Goal: Communication & Community: Answer question/provide support

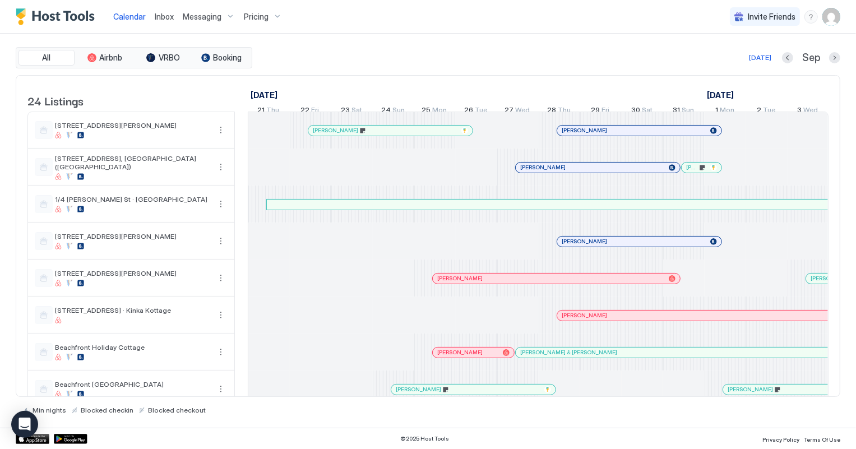
scroll to position [0, 622]
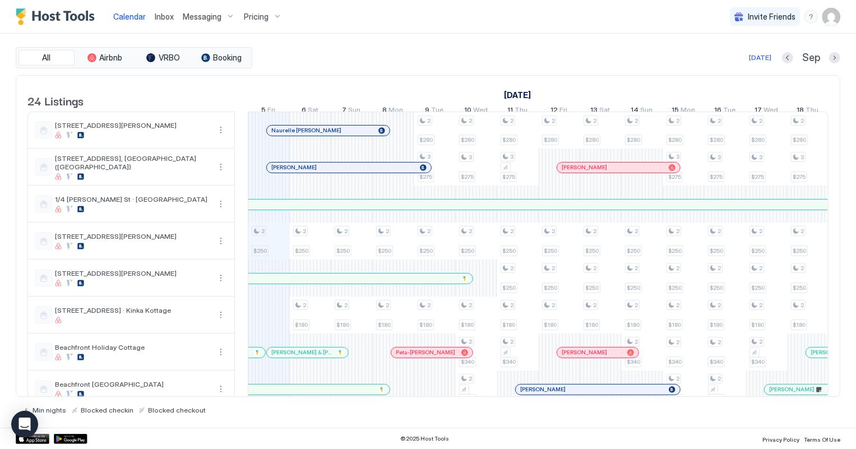
click at [168, 17] on span "Inbox" at bounding box center [164, 17] width 19 height 10
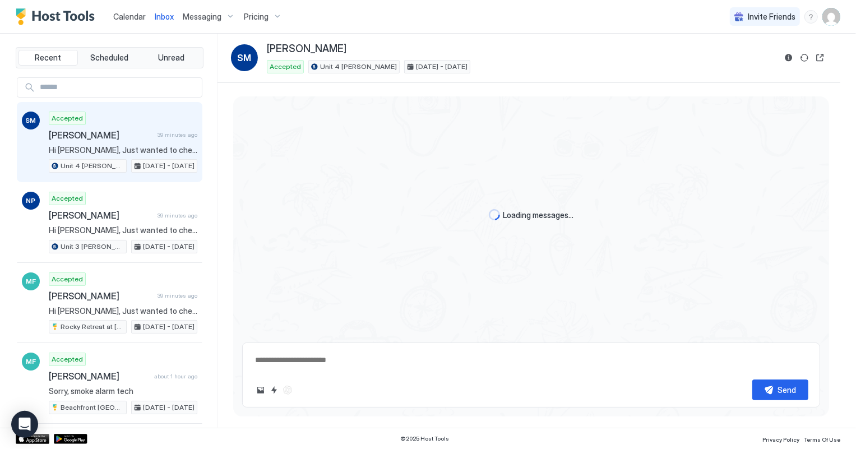
scroll to position [124, 0]
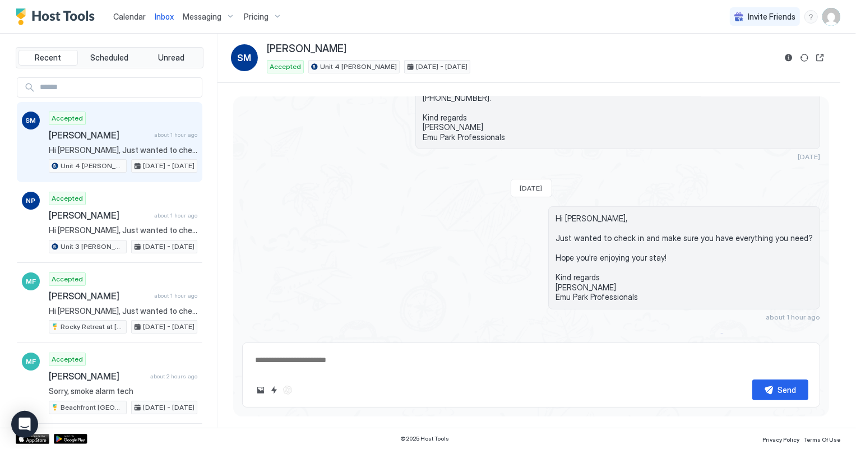
click at [167, 19] on span "Inbox" at bounding box center [164, 17] width 19 height 10
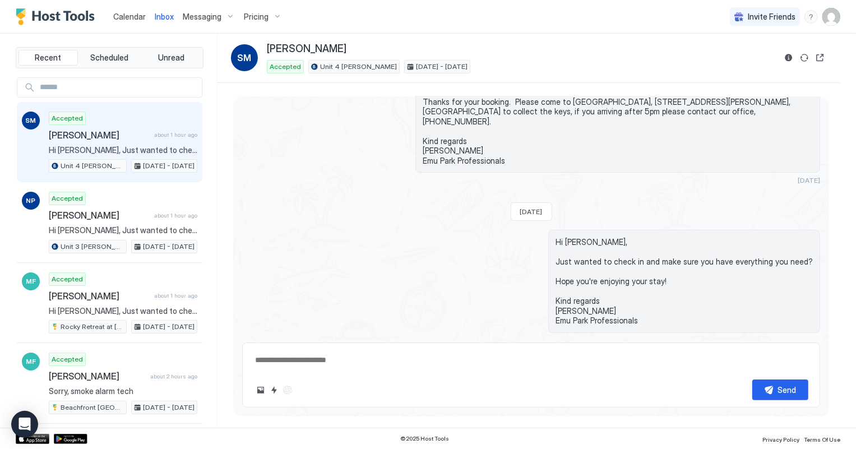
scroll to position [124, 0]
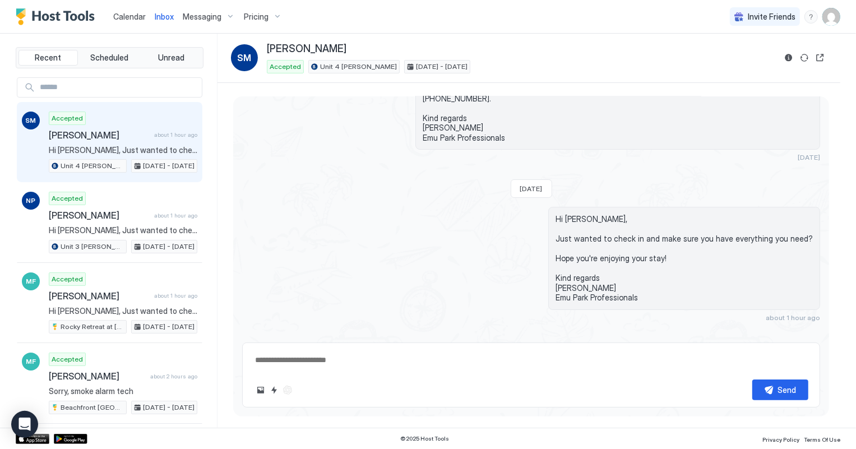
click at [126, 1] on button "Calendar" at bounding box center [129, 16] width 41 height 33
click at [127, 12] on span "Calendar" at bounding box center [129, 17] width 33 height 10
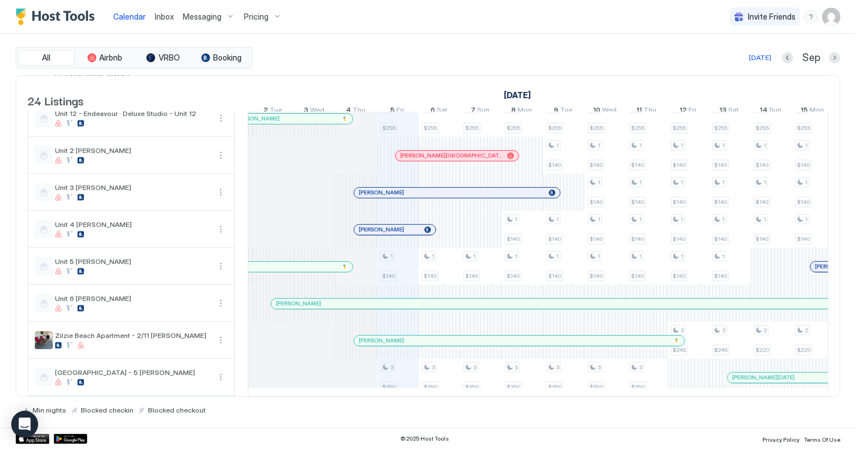
click at [285, 265] on div at bounding box center [285, 266] width 9 height 9
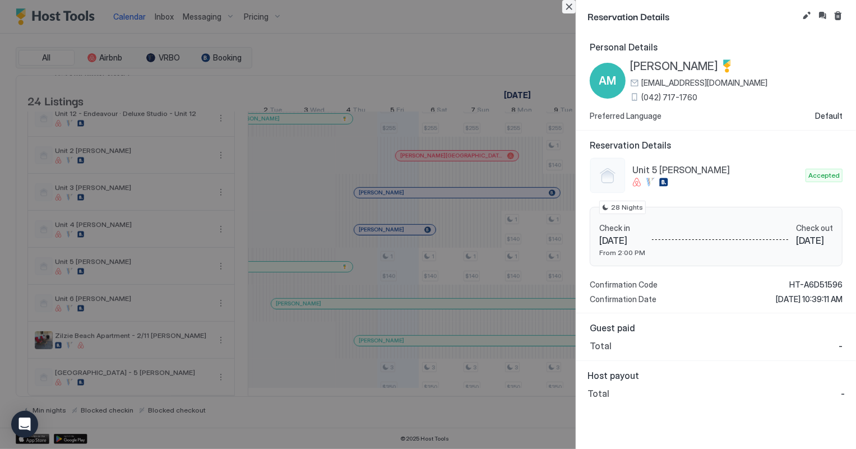
click at [567, 7] on button "Close" at bounding box center [568, 6] width 13 height 13
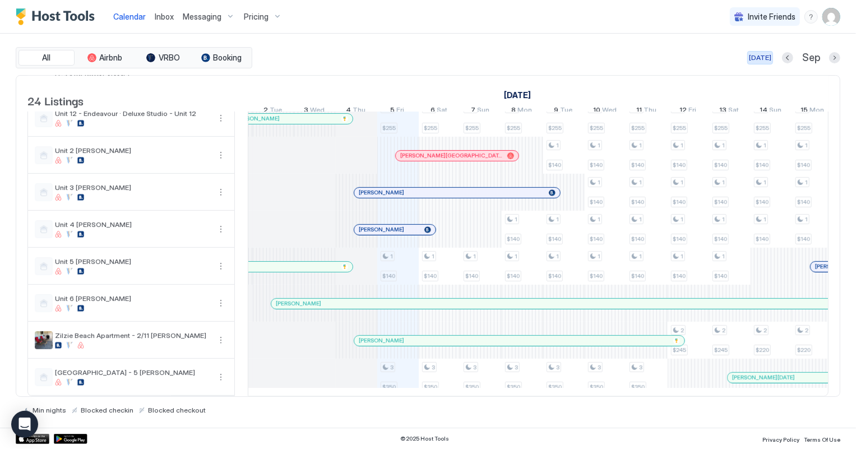
click at [766, 53] on div "[DATE]" at bounding box center [760, 58] width 22 height 10
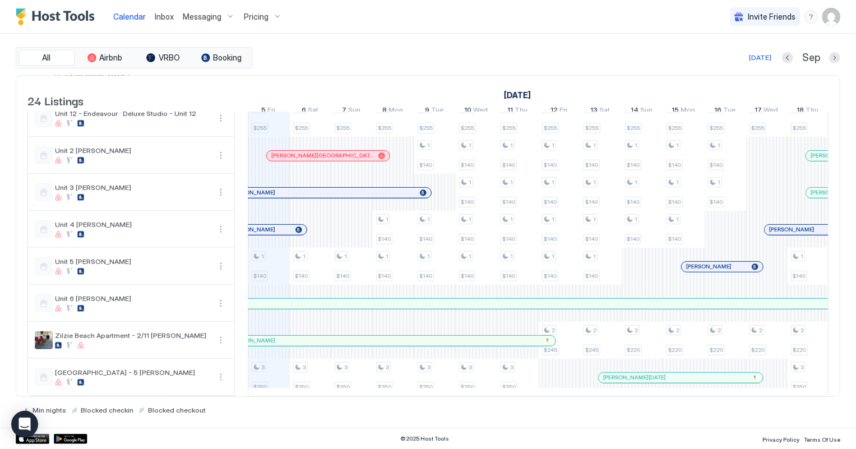
click at [161, 15] on span "Inbox" at bounding box center [164, 17] width 19 height 10
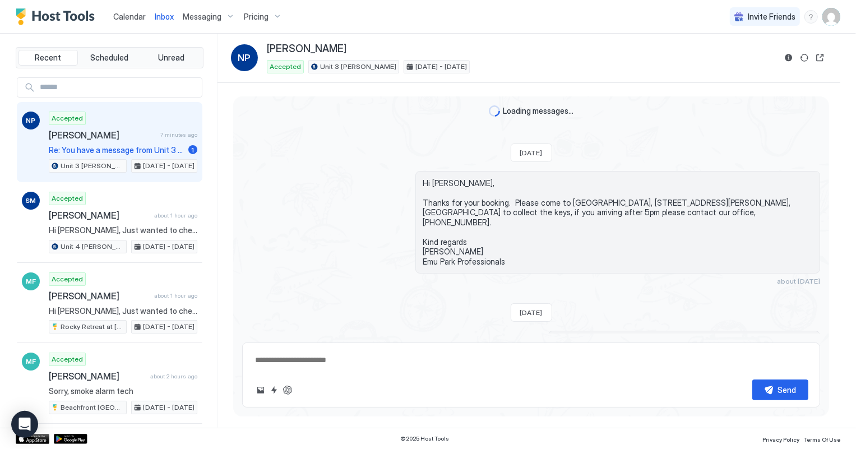
scroll to position [278, 0]
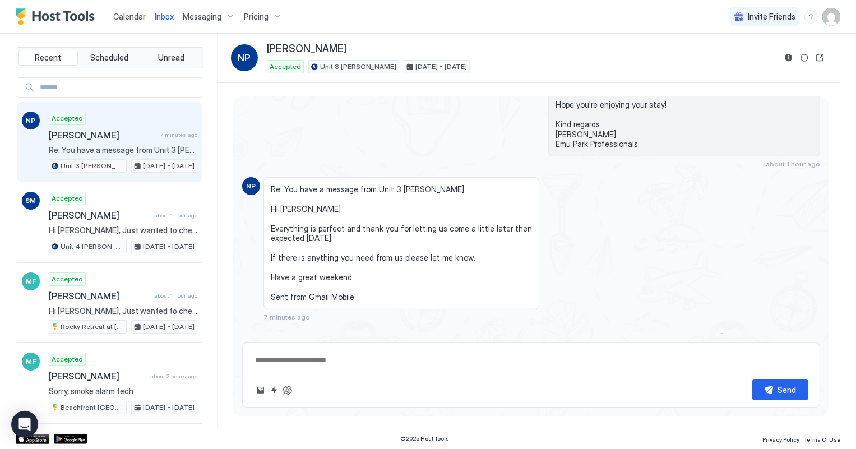
click at [114, 135] on span "[PERSON_NAME]" at bounding box center [102, 135] width 107 height 11
click at [120, 16] on span "Calendar" at bounding box center [129, 17] width 33 height 10
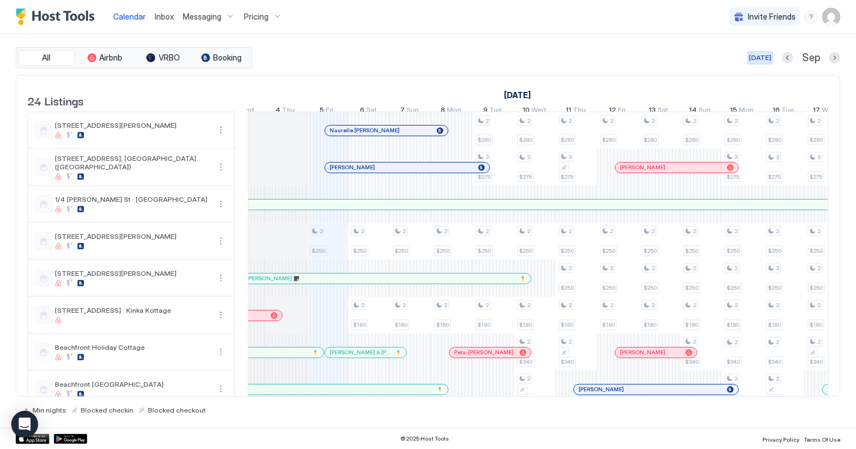
click at [760, 56] on div "[DATE]" at bounding box center [760, 58] width 22 height 10
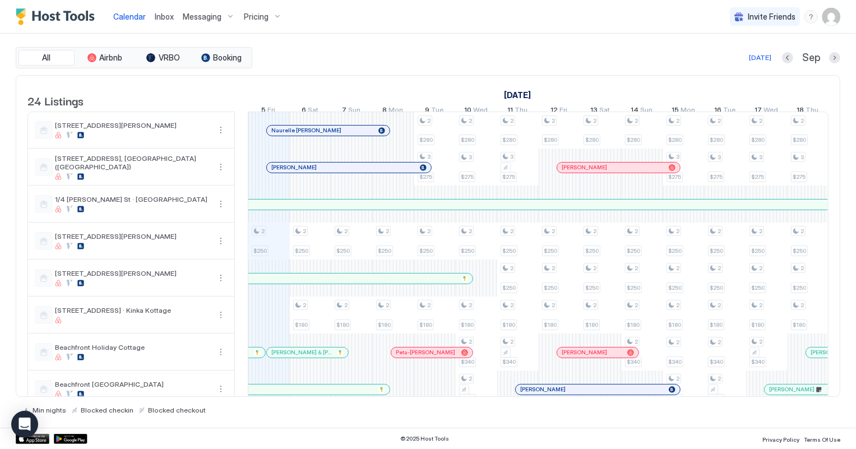
click at [337, 135] on div at bounding box center [337, 130] width 9 height 9
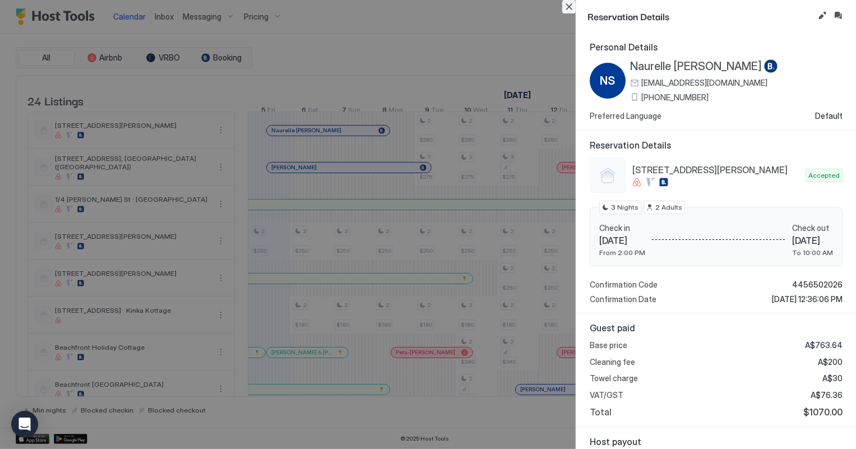
click at [568, 7] on button "Close" at bounding box center [568, 6] width 13 height 13
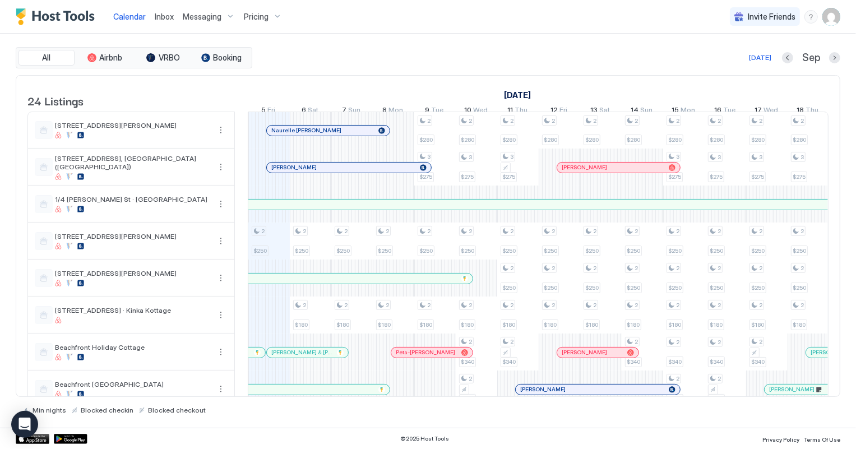
click at [312, 172] on div at bounding box center [312, 167] width 9 height 9
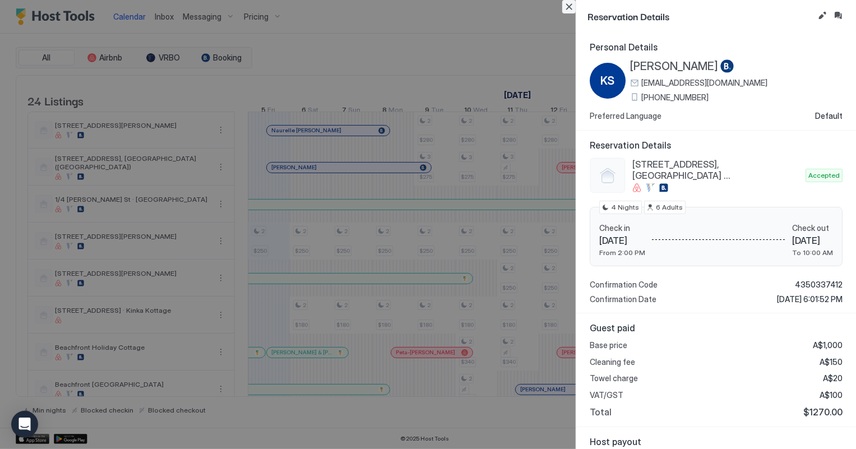
click at [567, 8] on button "Close" at bounding box center [568, 6] width 13 height 13
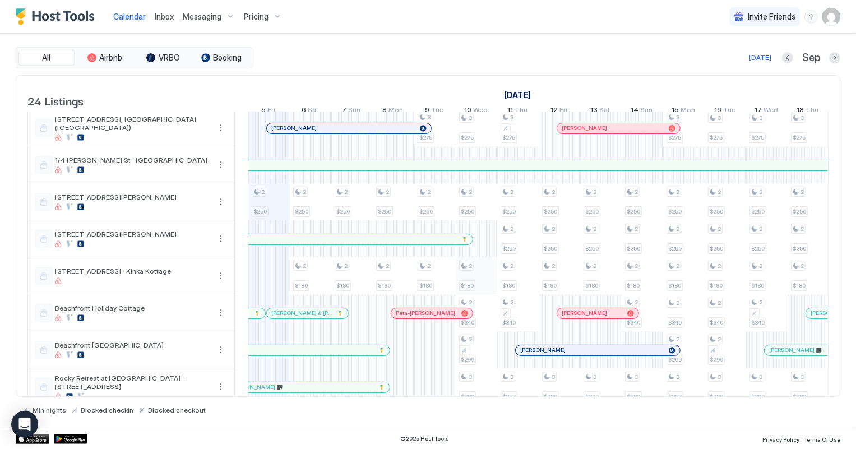
scroll to position [101, 0]
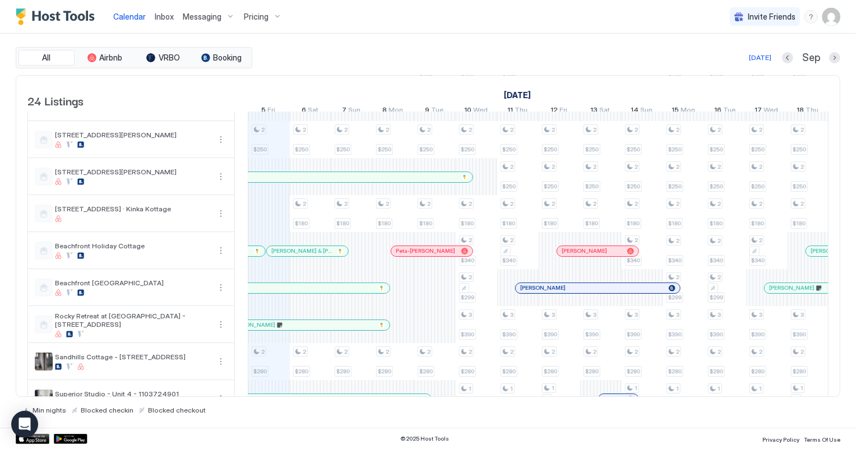
click at [306, 256] on div at bounding box center [306, 251] width 9 height 9
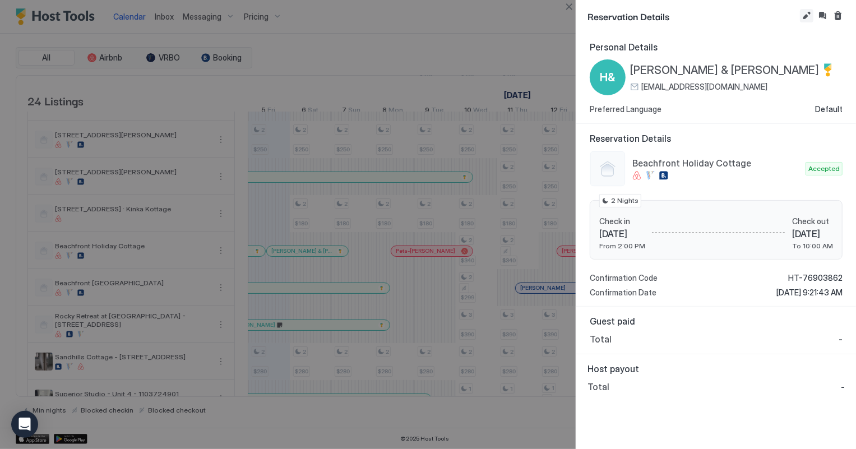
click at [806, 16] on button "Edit reservation" at bounding box center [806, 15] width 13 height 13
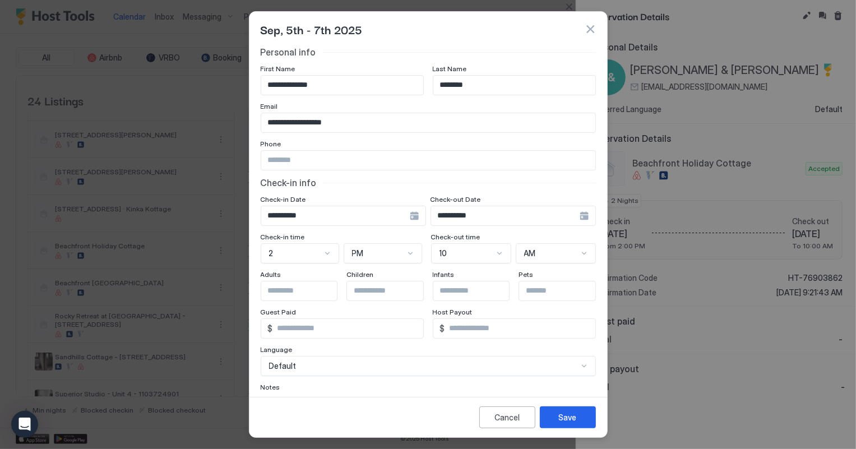
click at [289, 158] on input "Input Field" at bounding box center [428, 160] width 334 height 19
paste input "**********"
type input "**********"
click at [561, 422] on div "Save" at bounding box center [568, 417] width 18 height 12
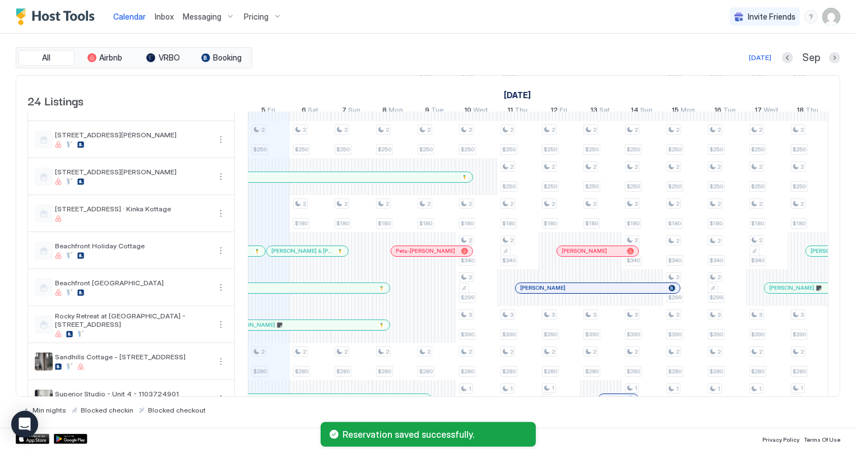
click at [308, 256] on div at bounding box center [308, 251] width 9 height 9
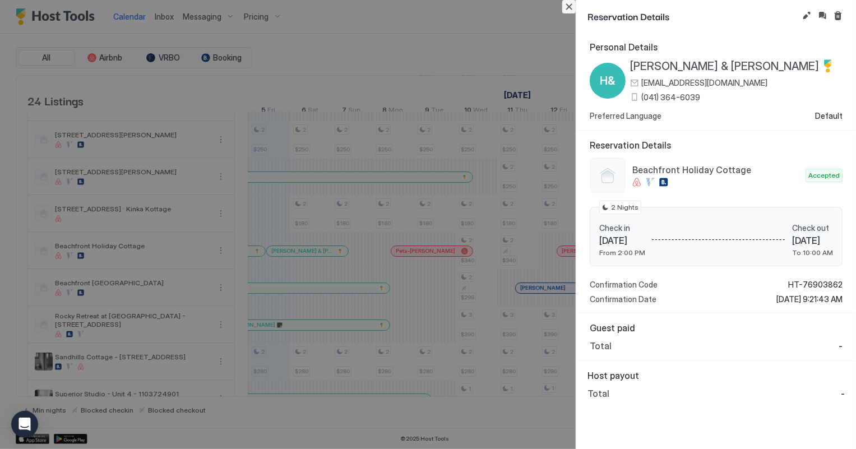
click at [567, 9] on button "Close" at bounding box center [568, 6] width 13 height 13
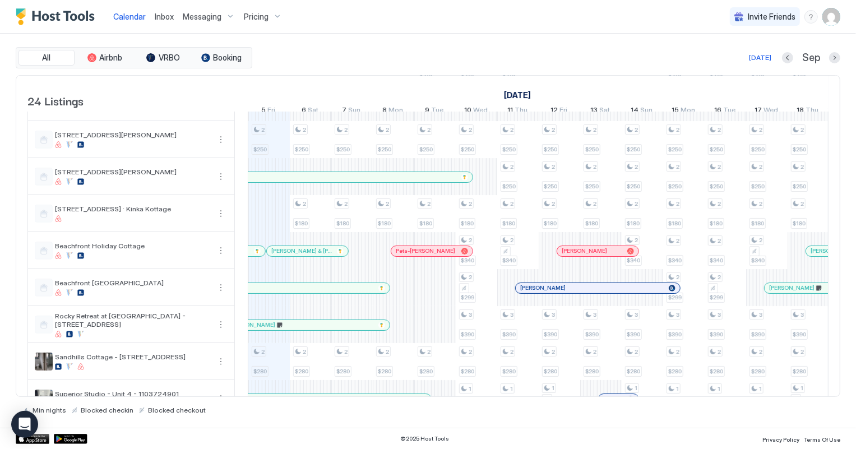
click at [312, 256] on div at bounding box center [312, 251] width 9 height 9
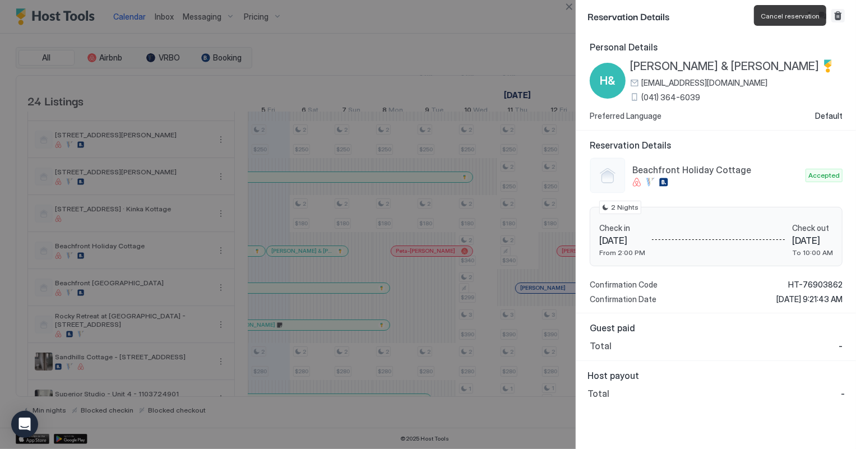
click at [836, 16] on button "Cancel reservation" at bounding box center [837, 15] width 13 height 13
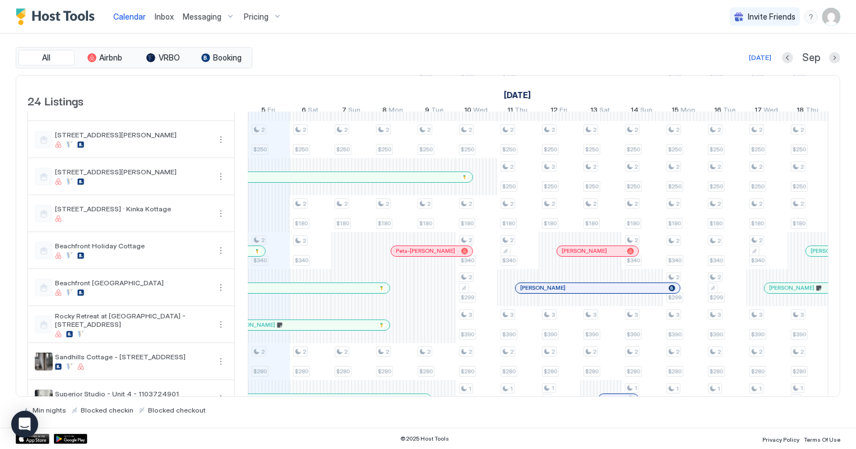
click at [161, 16] on span "Inbox" at bounding box center [164, 17] width 19 height 10
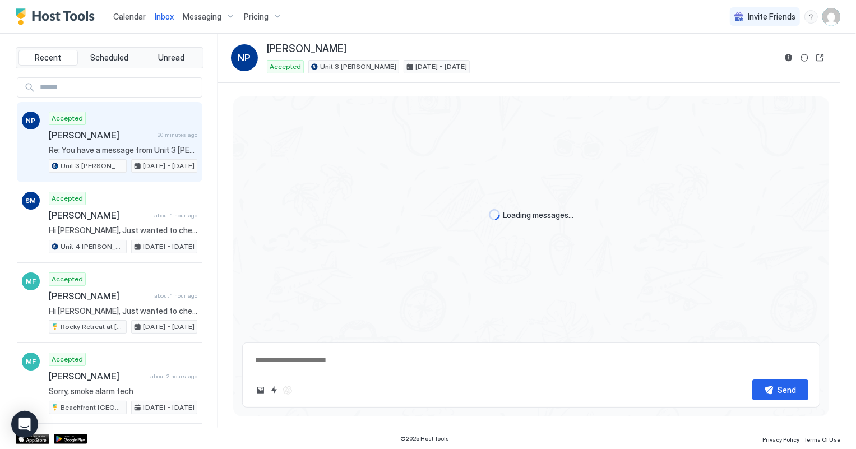
scroll to position [278, 0]
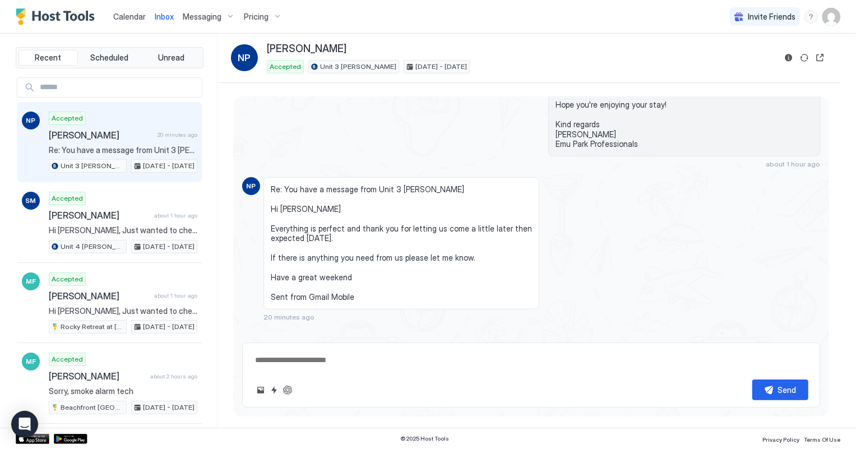
click at [136, 16] on span "Calendar" at bounding box center [129, 17] width 33 height 10
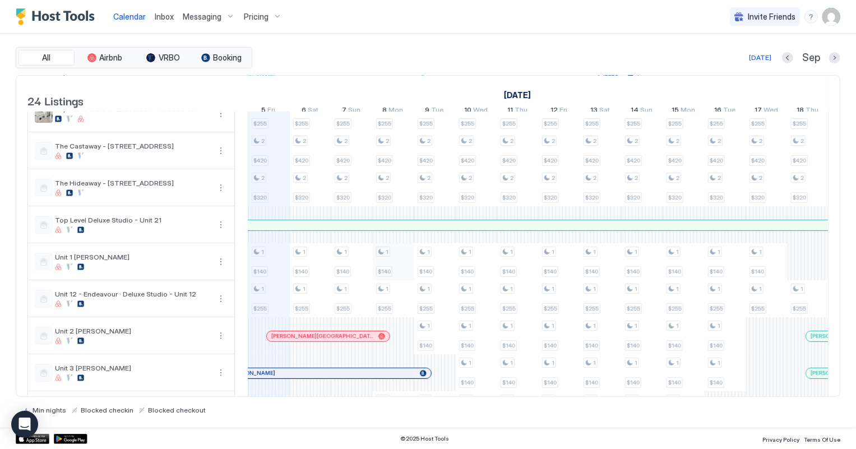
scroll to position [413, 0]
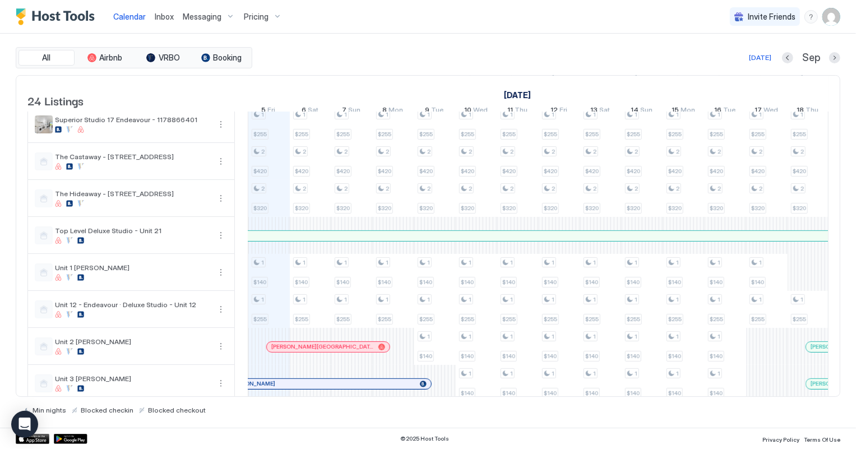
click at [336, 352] on div at bounding box center [336, 347] width 9 height 9
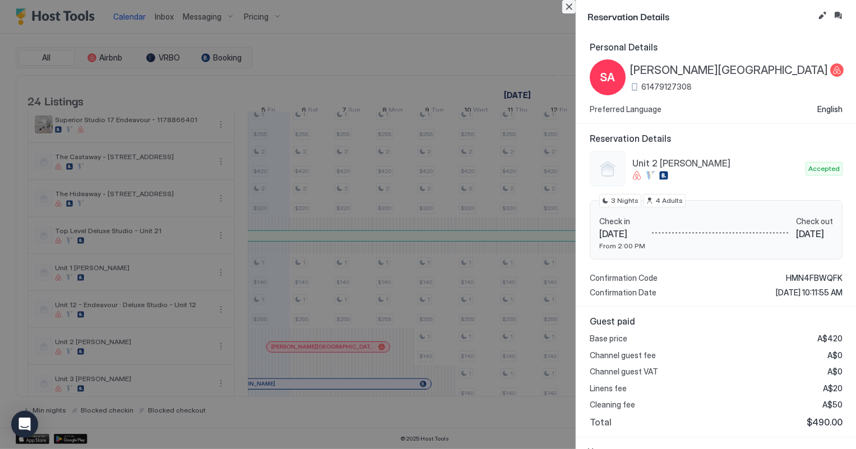
click at [570, 5] on button "Close" at bounding box center [568, 6] width 13 height 13
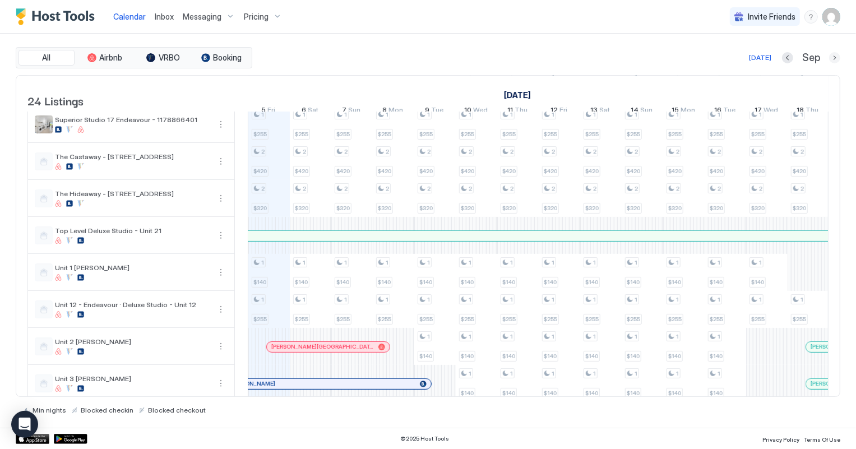
click at [834, 58] on button "Next month" at bounding box center [834, 57] width 11 height 11
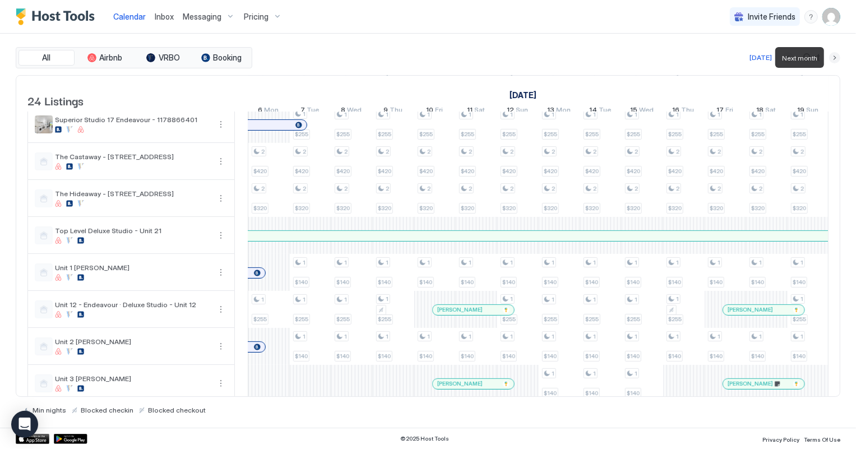
click at [834, 58] on button "Next month" at bounding box center [834, 57] width 11 height 11
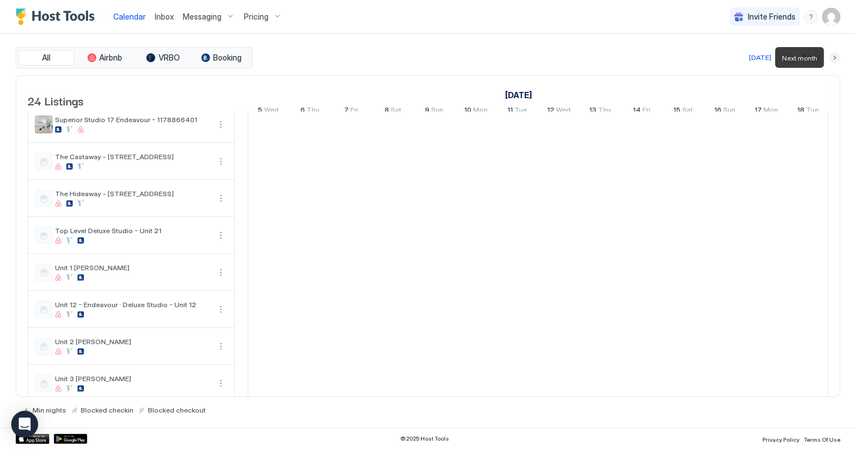
click at [834, 58] on button "Next month" at bounding box center [834, 57] width 11 height 11
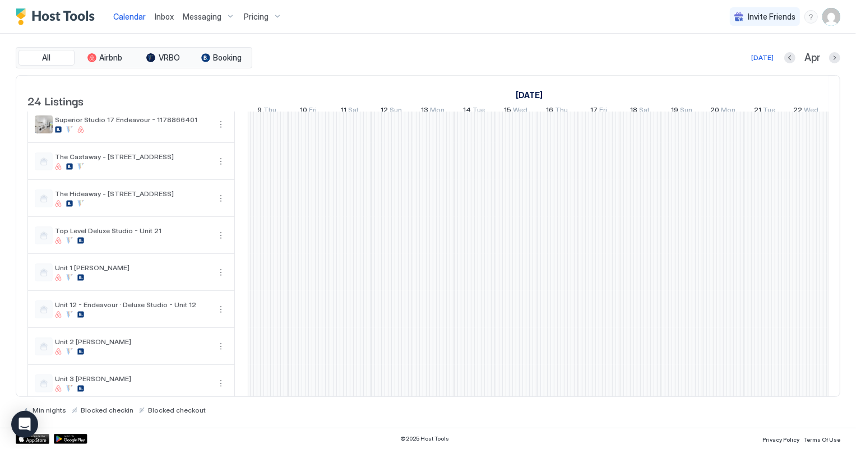
scroll to position [0, 849]
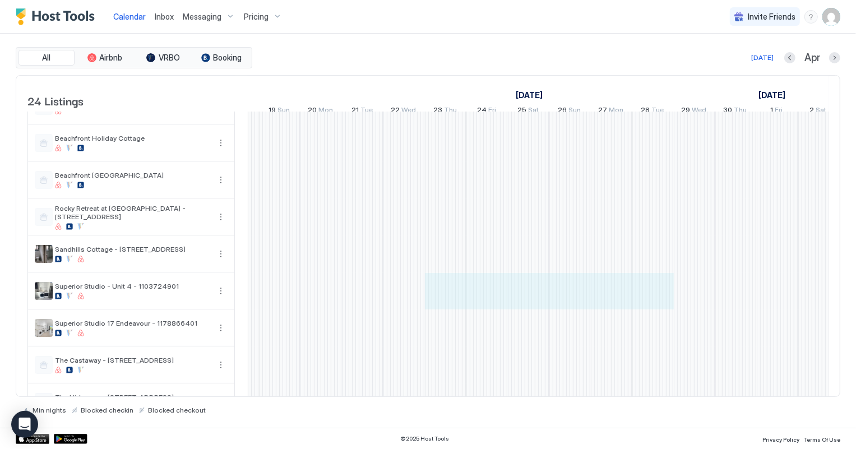
drag, startPoint x: 457, startPoint y: 296, endPoint x: 650, endPoint y: 287, distance: 193.1
click at [650, 287] on div "Melissa Allen Jim Parslow Karen Price Tiffany Foden Karen Price Tiffany Foden J…" at bounding box center [176, 346] width 2240 height 887
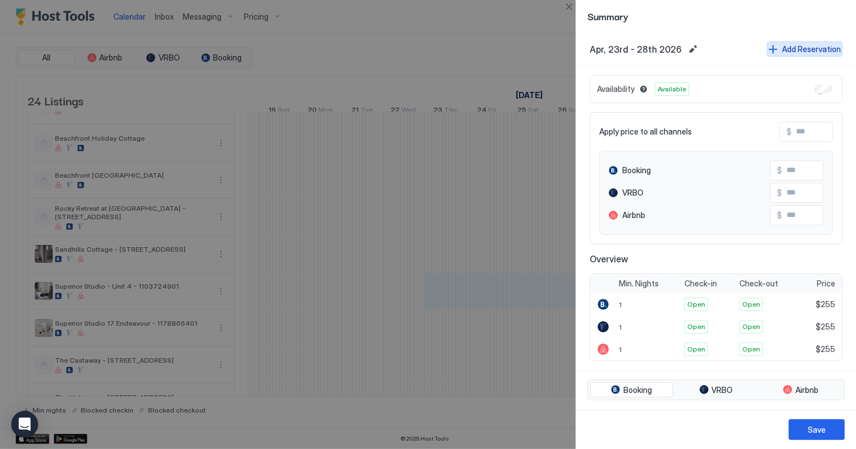
click at [794, 47] on div "Add Reservation" at bounding box center [811, 49] width 59 height 12
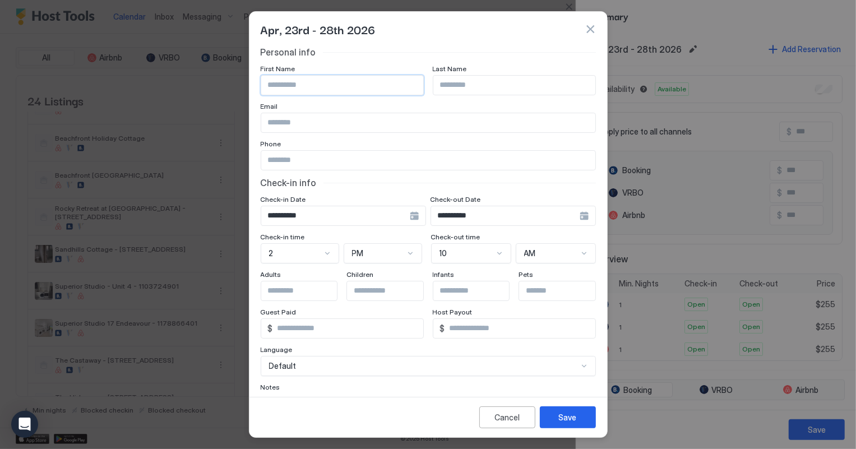
click at [333, 89] on input "Input Field" at bounding box center [342, 85] width 162 height 19
type input "*****"
click at [449, 84] on input "Input Field" at bounding box center [514, 85] width 162 height 19
type input "*****"
click at [571, 415] on div "Save" at bounding box center [568, 417] width 18 height 12
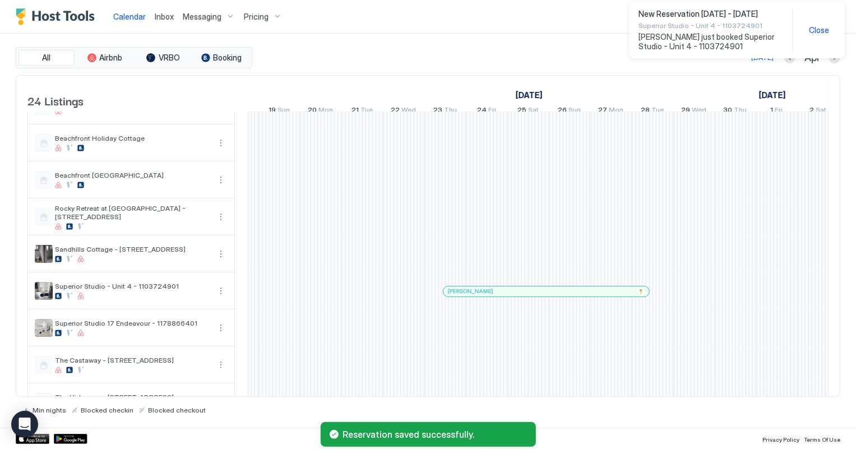
click at [517, 296] on div at bounding box center [518, 291] width 9 height 9
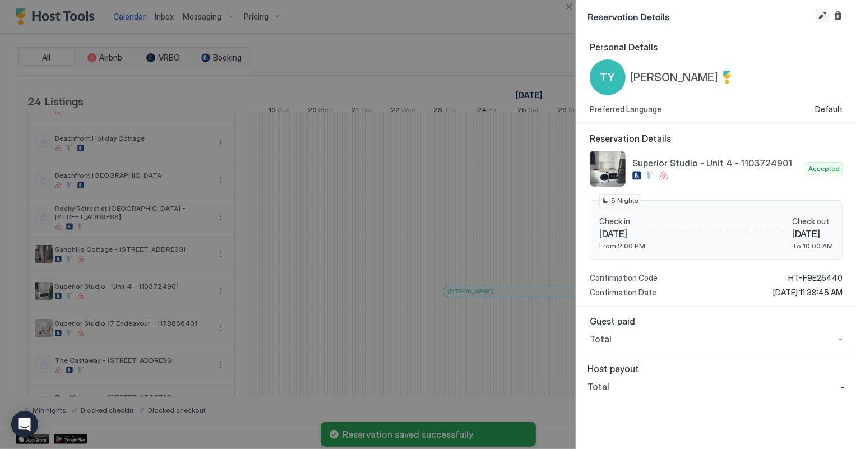
click at [818, 13] on button "Edit reservation" at bounding box center [822, 15] width 13 height 13
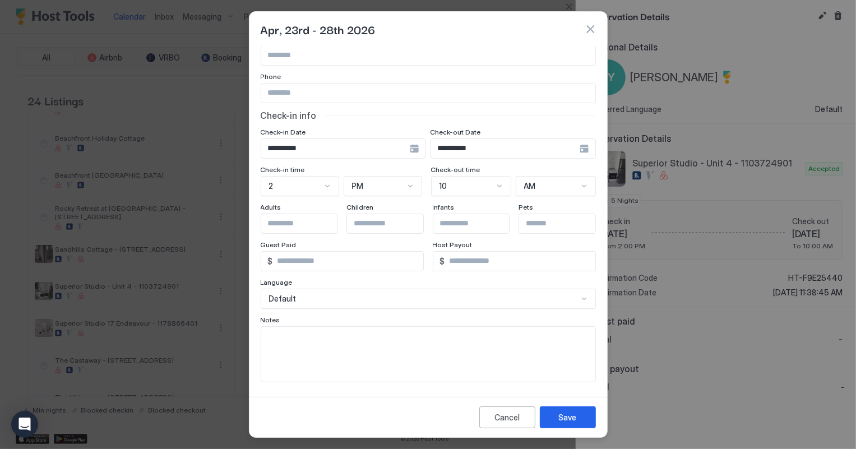
click at [304, 342] on textarea "Input Field" at bounding box center [428, 354] width 334 height 55
type textarea "**********"
click at [560, 420] on div "Save" at bounding box center [568, 417] width 18 height 12
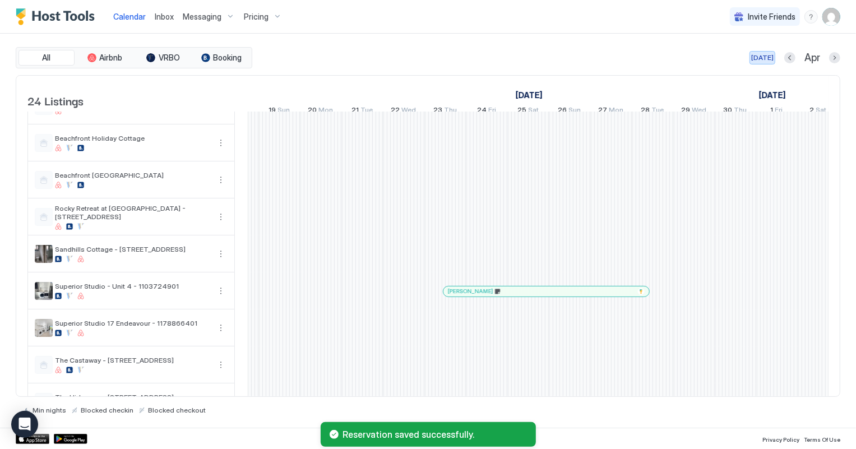
click at [765, 58] on div "[DATE]" at bounding box center [762, 58] width 22 height 10
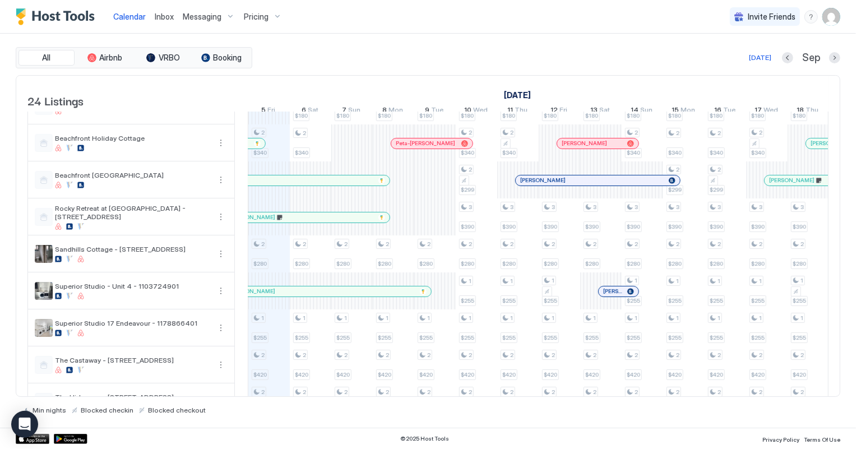
click at [163, 15] on span "Inbox" at bounding box center [164, 17] width 19 height 10
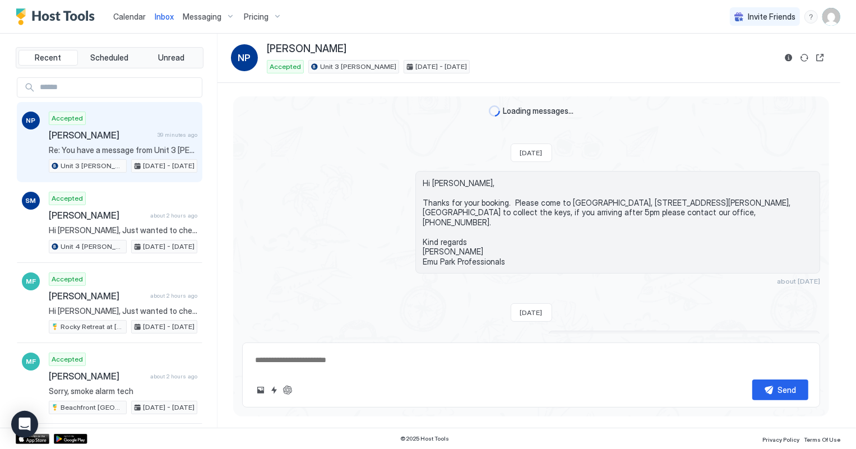
scroll to position [278, 0]
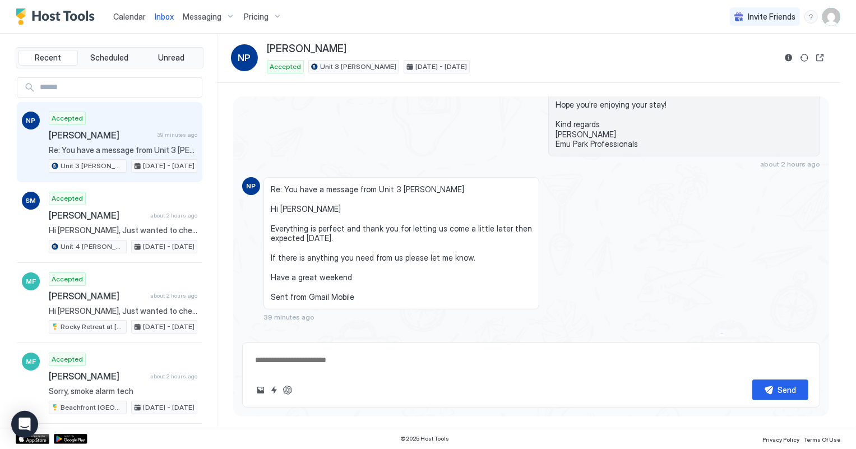
click at [125, 13] on span "Calendar" at bounding box center [129, 17] width 33 height 10
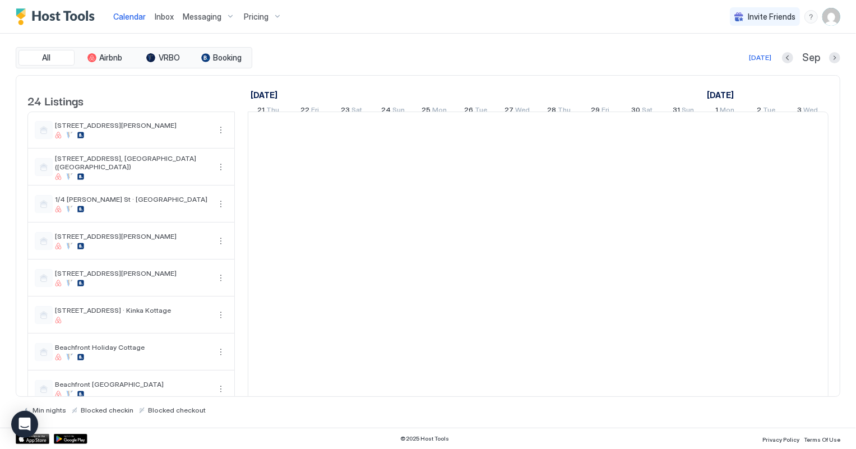
scroll to position [0, 622]
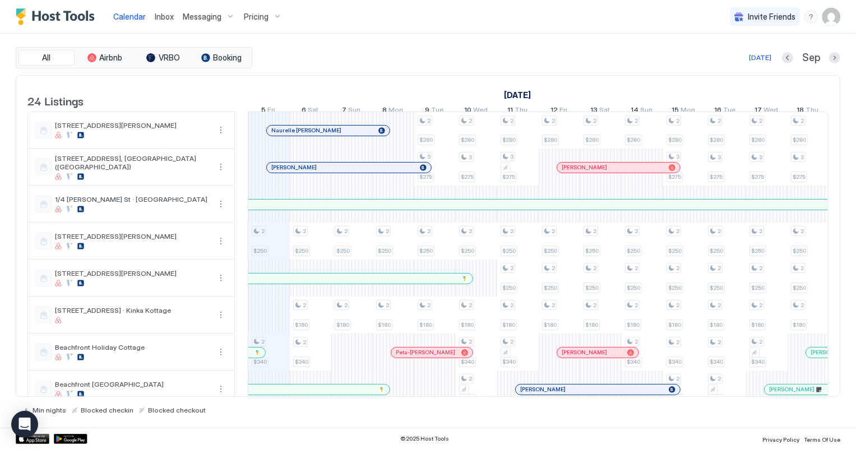
click at [160, 15] on span "Inbox" at bounding box center [164, 17] width 19 height 10
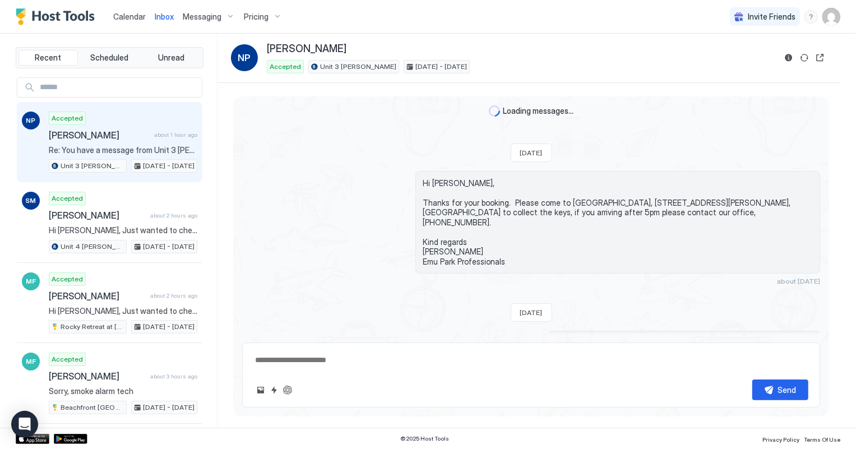
scroll to position [278, 0]
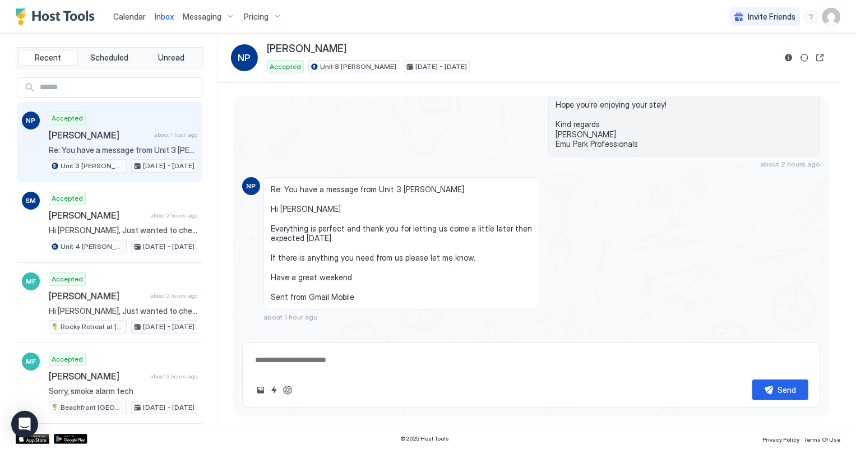
click at [131, 17] on span "Calendar" at bounding box center [129, 17] width 33 height 10
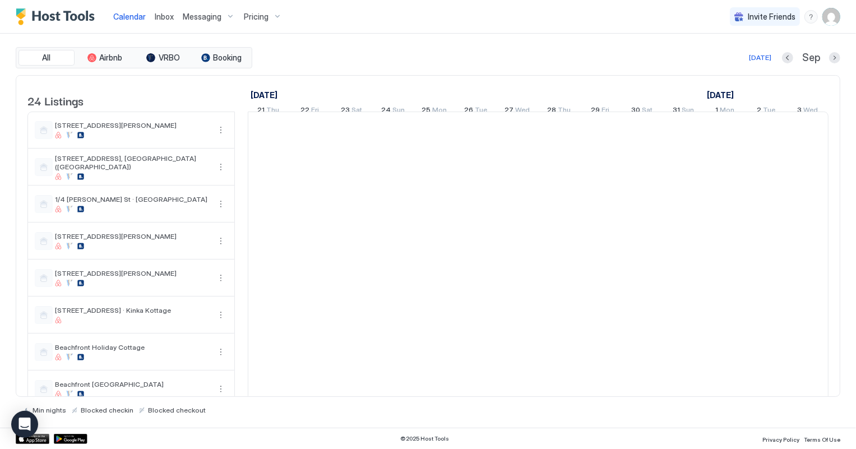
scroll to position [0, 622]
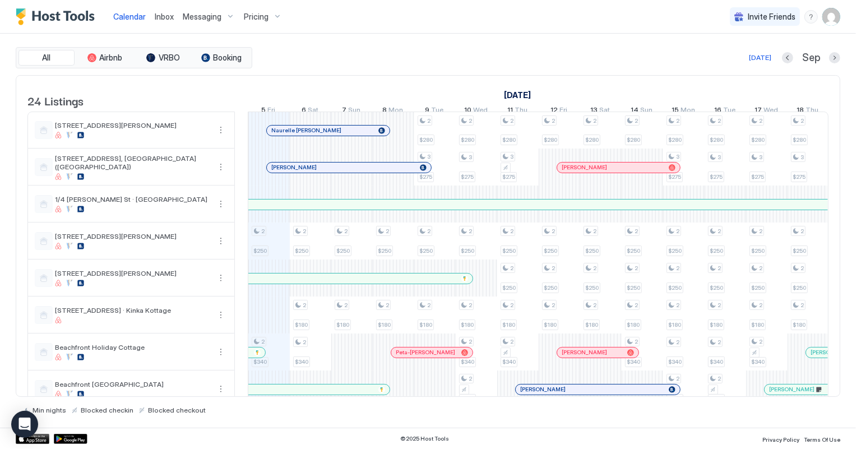
click at [164, 19] on span "Inbox" at bounding box center [164, 17] width 19 height 10
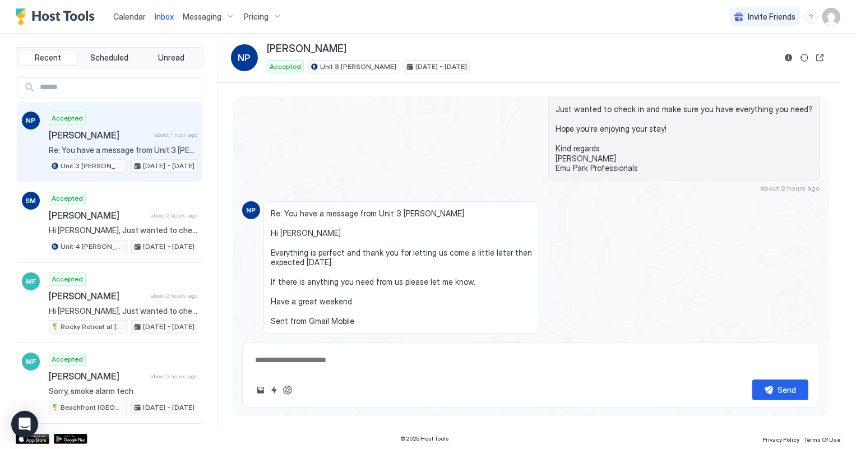
scroll to position [278, 0]
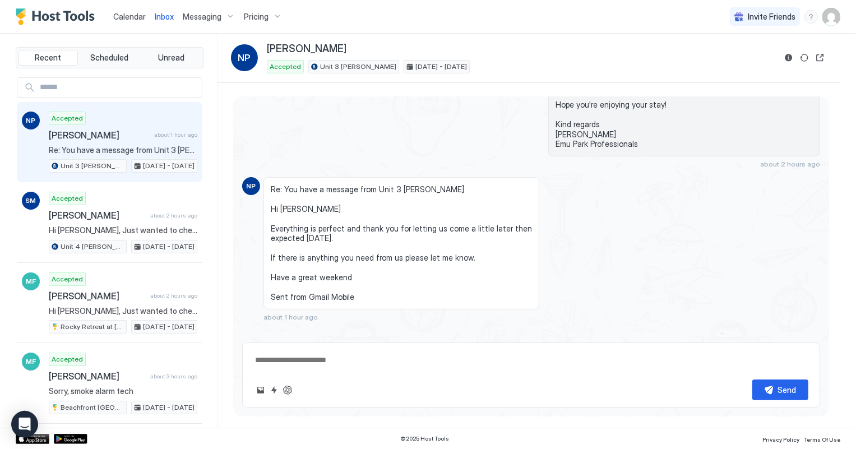
click at [137, 16] on span "Calendar" at bounding box center [129, 17] width 33 height 10
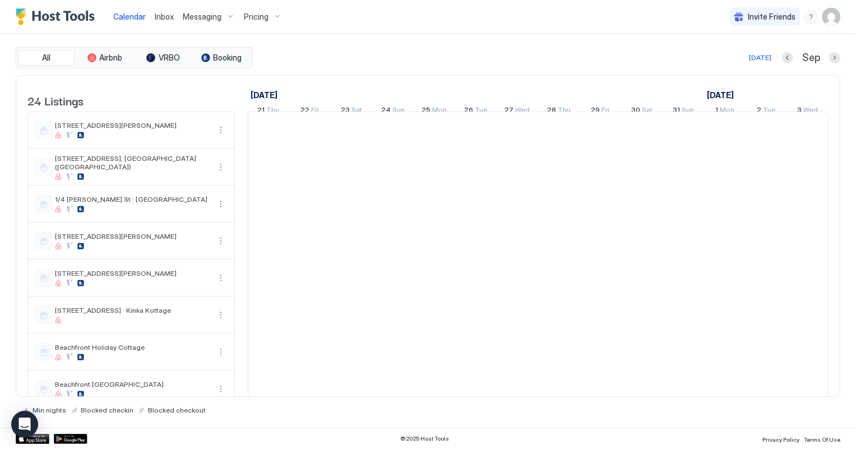
scroll to position [0, 622]
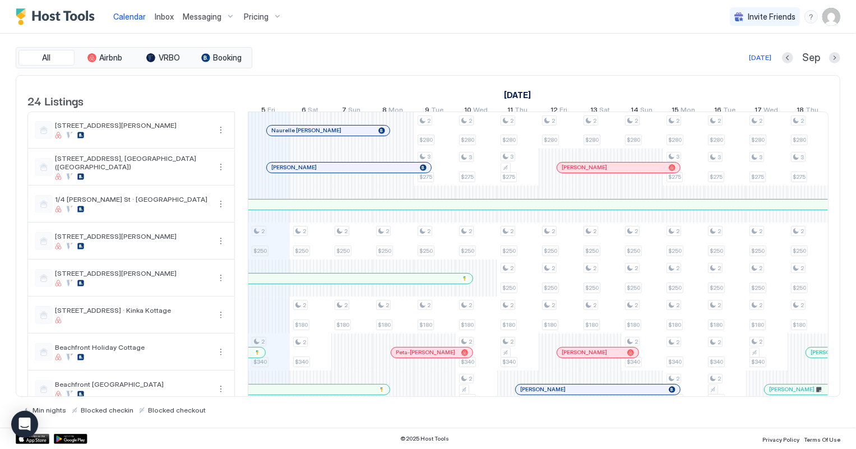
click at [160, 12] on span "Inbox" at bounding box center [164, 17] width 19 height 10
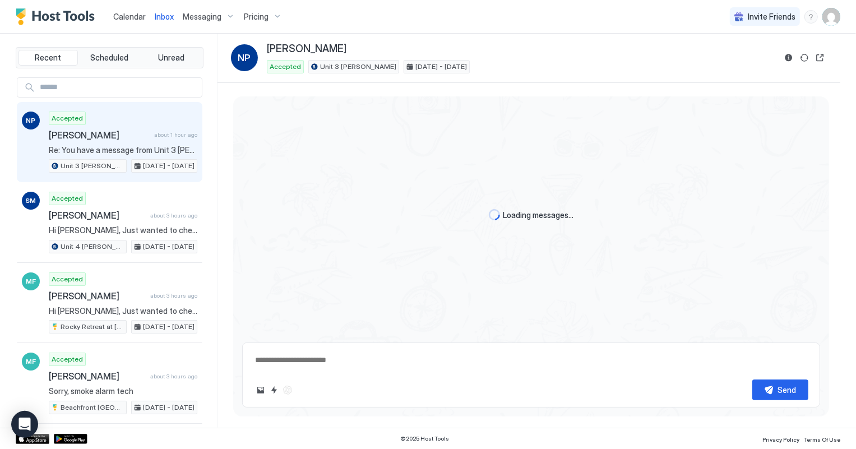
scroll to position [278, 0]
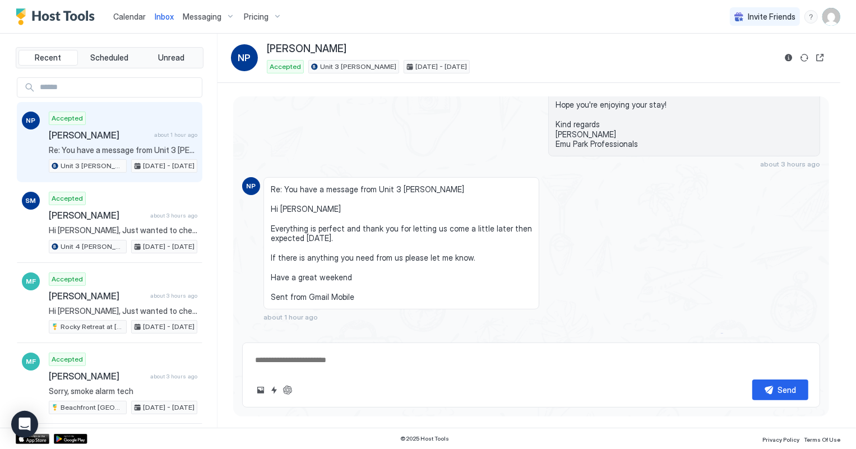
click at [126, 16] on span "Calendar" at bounding box center [129, 17] width 33 height 10
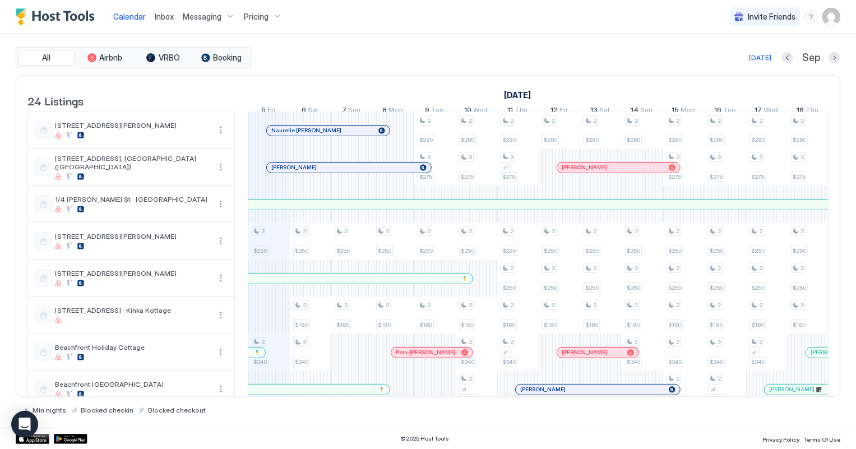
click at [165, 15] on span "Inbox" at bounding box center [164, 17] width 19 height 10
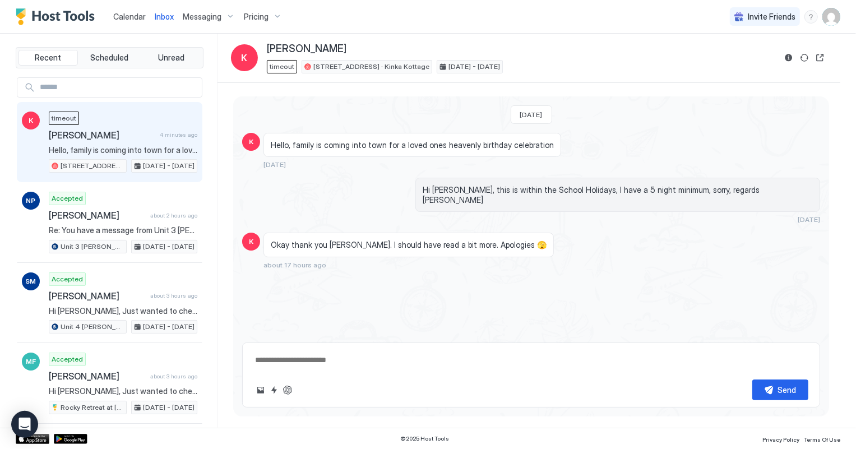
click at [145, 142] on div "timeout [PERSON_NAME] 4 minutes ago Hello, family is coming into town for a lov…" at bounding box center [123, 143] width 149 height 62
click at [136, 16] on span "Calendar" at bounding box center [129, 17] width 33 height 10
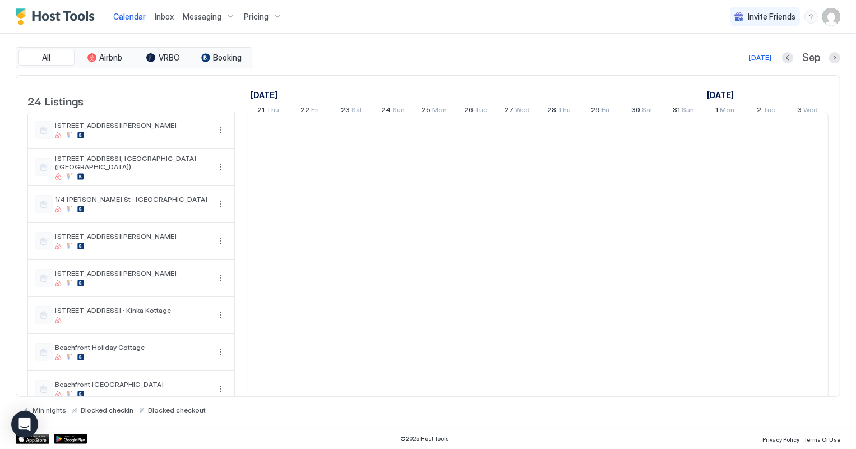
scroll to position [0, 622]
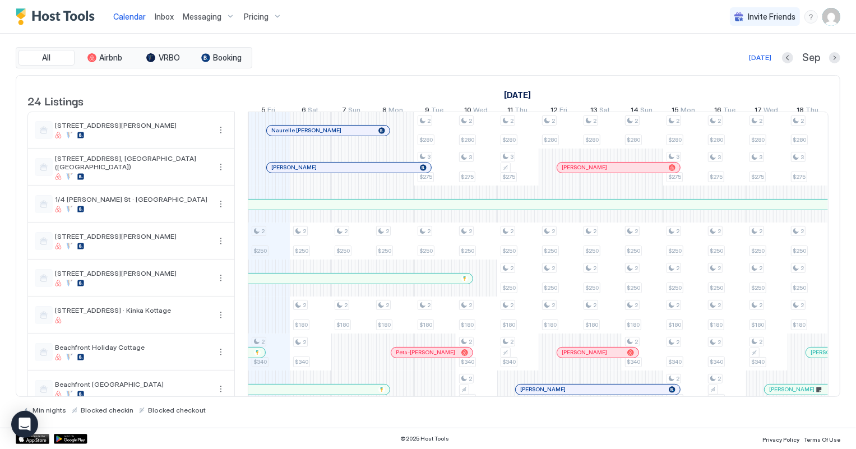
click at [158, 12] on span "Inbox" at bounding box center [164, 17] width 19 height 10
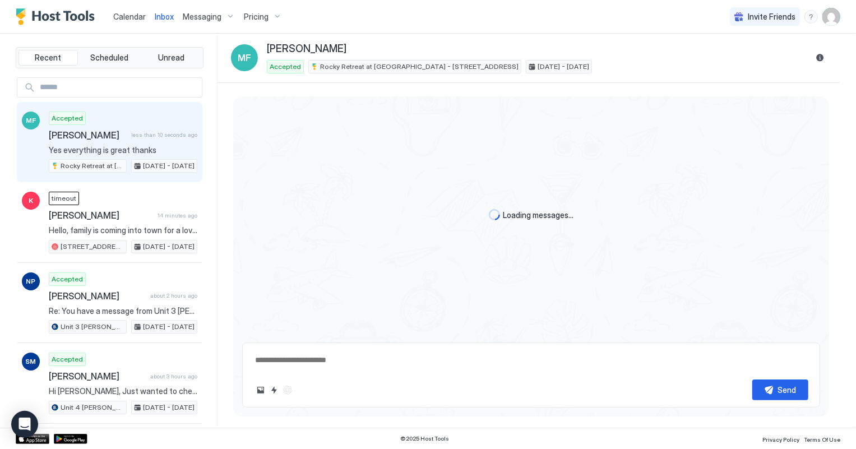
scroll to position [169, 0]
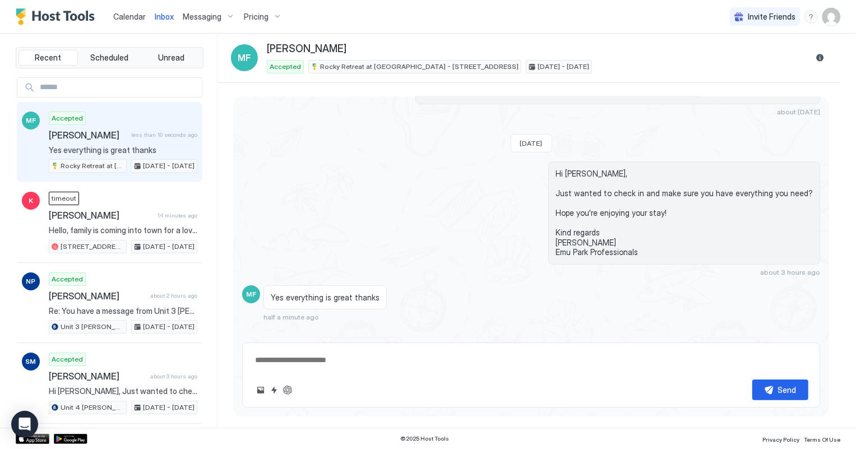
click at [106, 123] on div "Accepted [PERSON_NAME] less than 10 seconds ago Yes everything is great thanks …" at bounding box center [123, 143] width 149 height 62
click at [123, 13] on span "Calendar" at bounding box center [129, 17] width 33 height 10
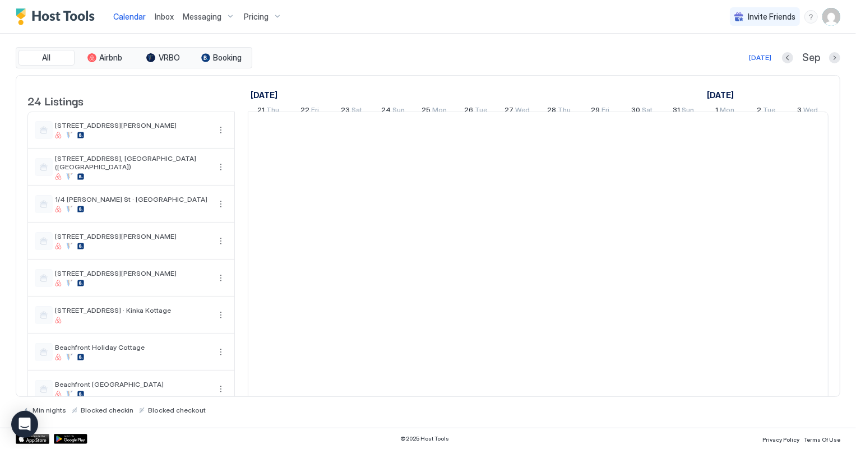
scroll to position [0, 622]
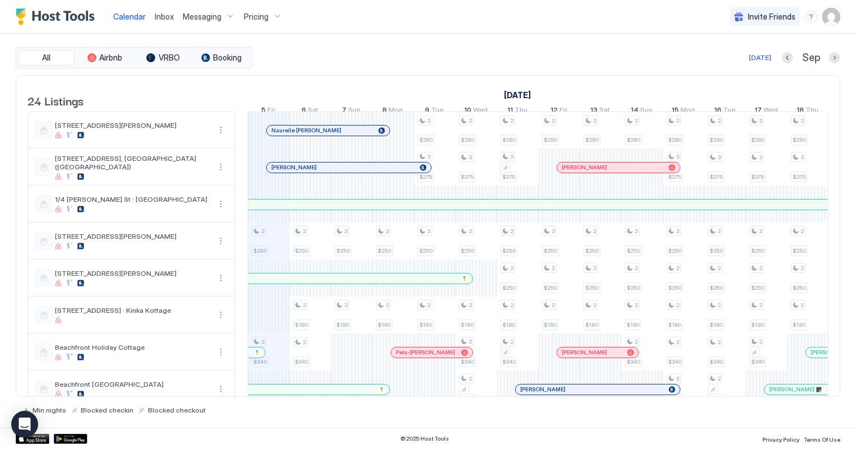
click at [163, 17] on span "Inbox" at bounding box center [164, 17] width 19 height 10
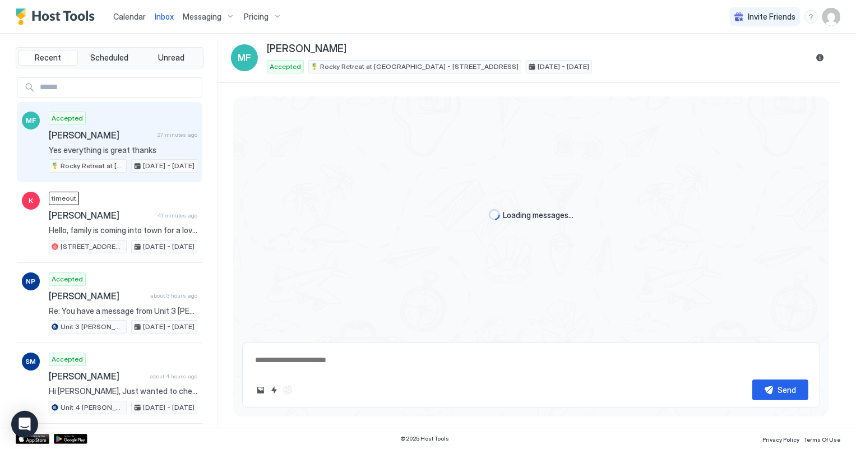
scroll to position [170, 0]
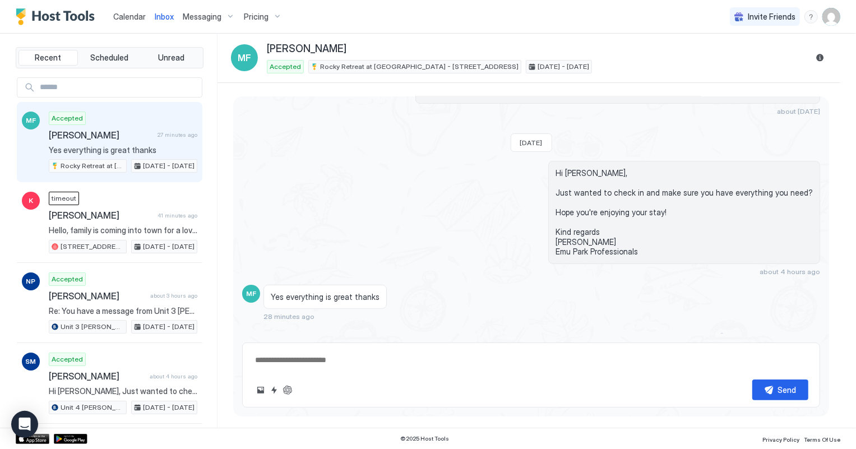
click at [122, 17] on span "Calendar" at bounding box center [129, 17] width 33 height 10
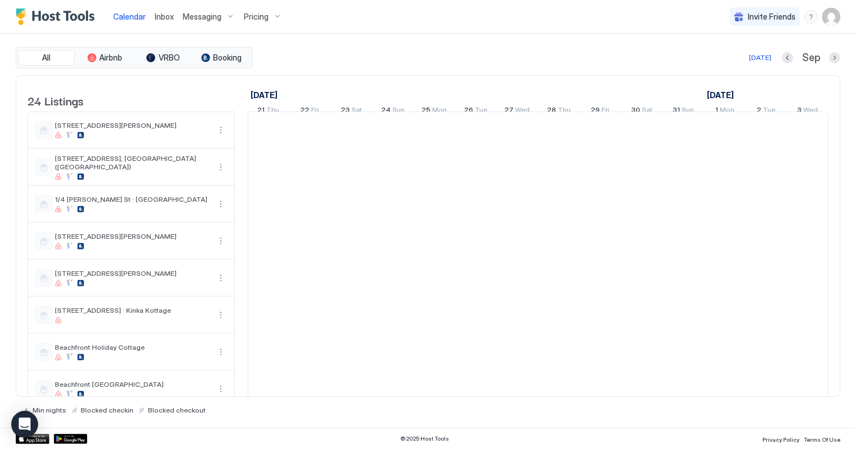
scroll to position [0, 622]
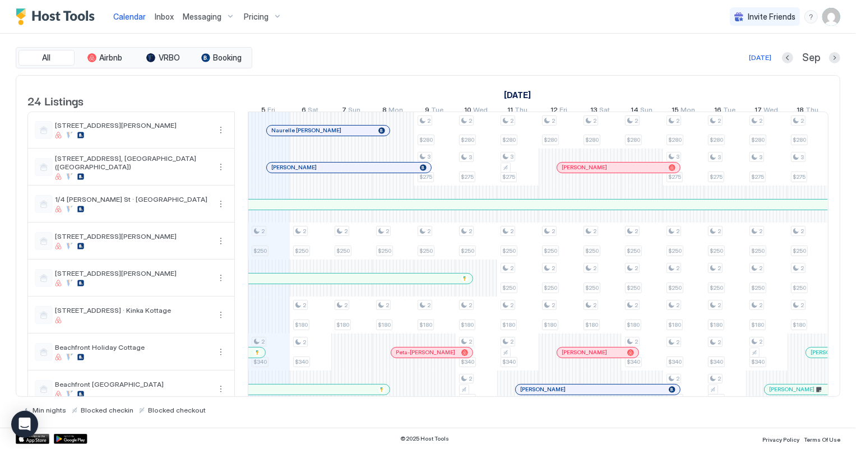
click at [162, 13] on span "Inbox" at bounding box center [164, 17] width 19 height 10
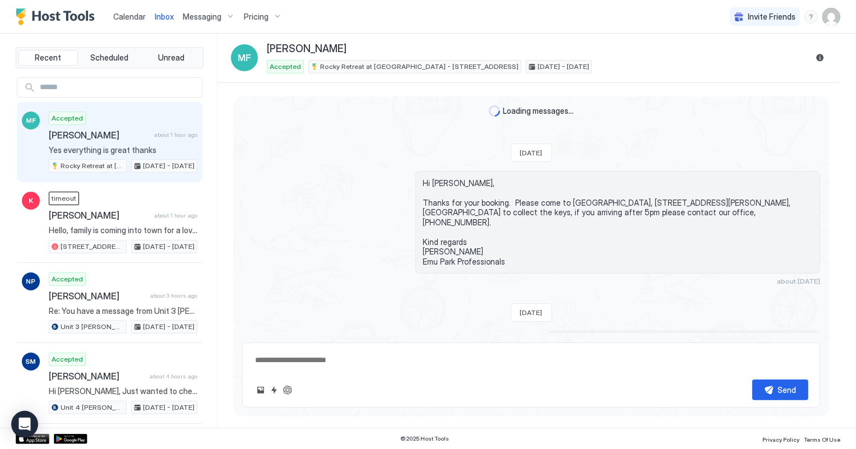
scroll to position [169, 0]
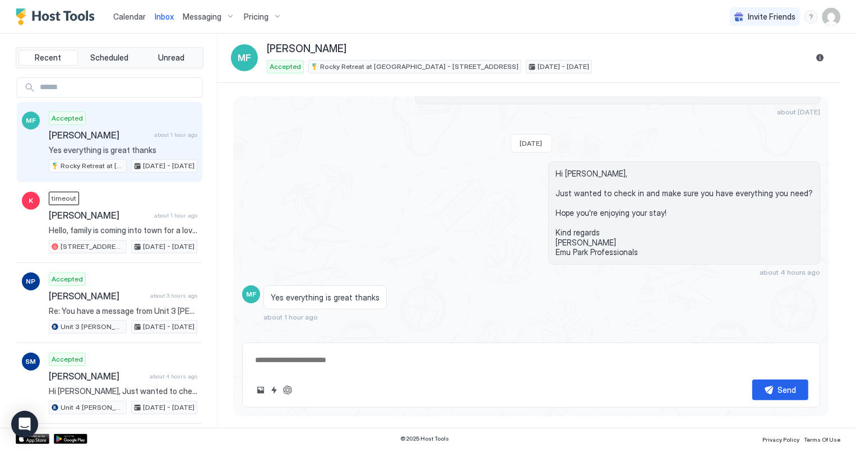
click at [128, 17] on span "Calendar" at bounding box center [129, 17] width 33 height 10
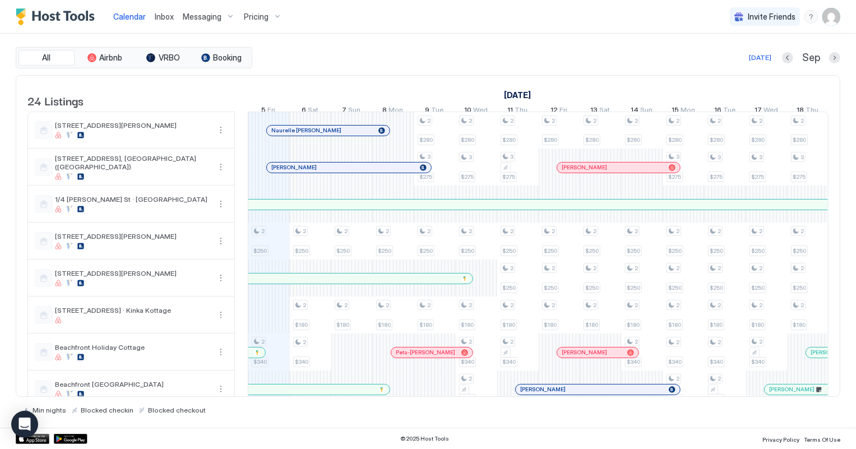
click at [499, 66] on div "All Airbnb VRBO Booking [DATE] Sep" at bounding box center [428, 57] width 825 height 21
click at [161, 16] on span "Inbox" at bounding box center [164, 17] width 19 height 10
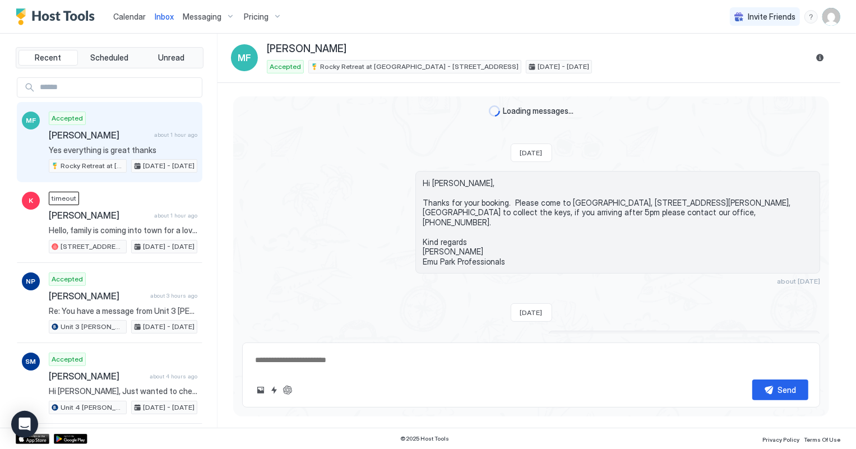
scroll to position [169, 0]
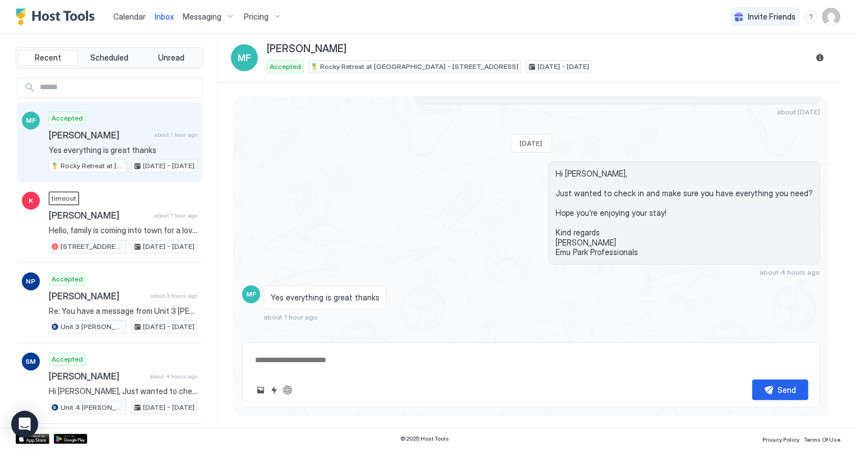
click at [136, 140] on span "[PERSON_NAME]" at bounding box center [99, 135] width 101 height 11
click at [135, 16] on span "Calendar" at bounding box center [129, 17] width 33 height 10
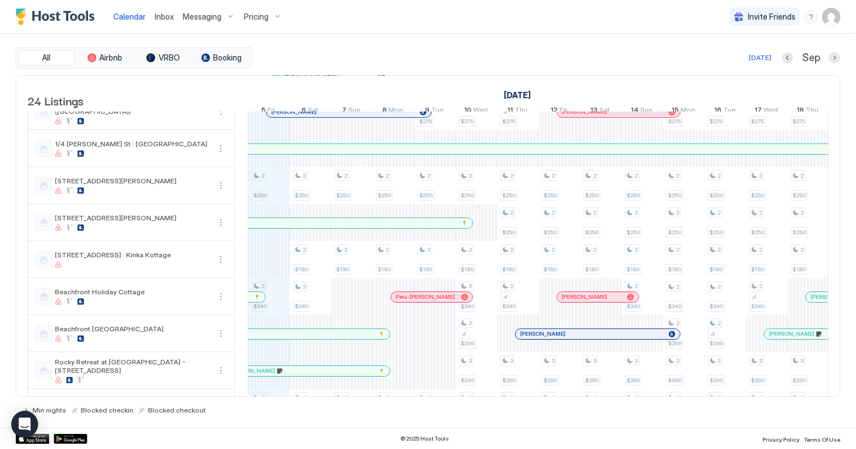
scroll to position [50, 0]
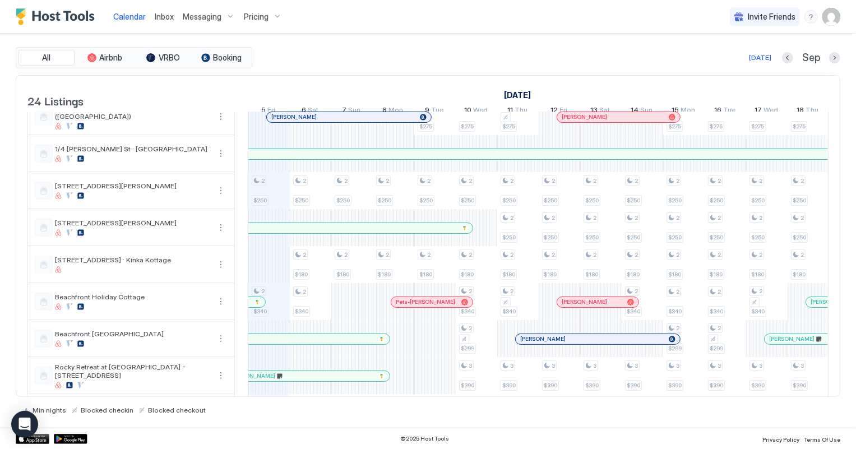
click at [126, 15] on span "Calendar" at bounding box center [129, 17] width 33 height 10
click at [160, 15] on span "Inbox" at bounding box center [164, 17] width 19 height 10
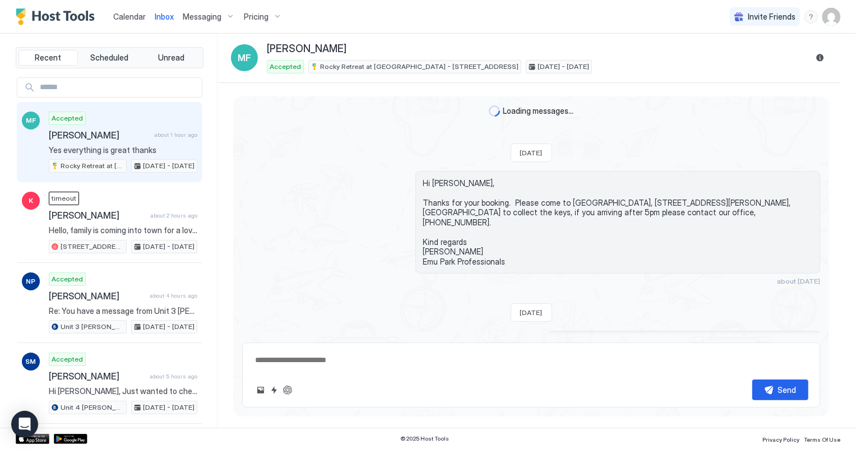
scroll to position [170, 0]
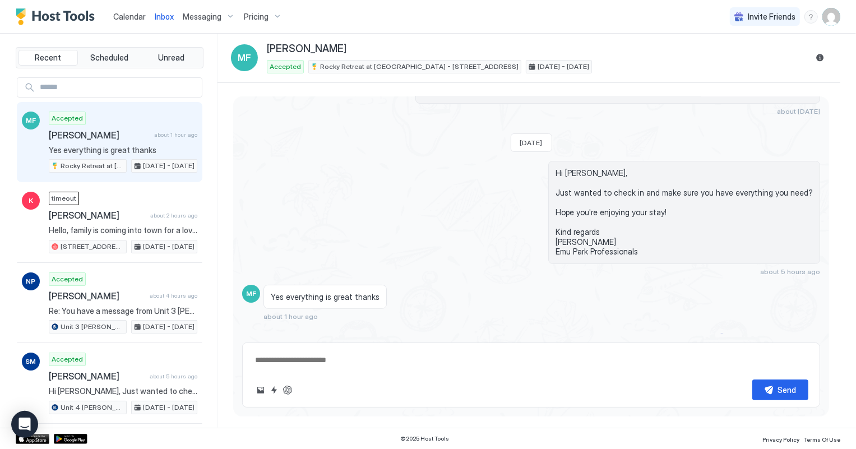
click at [130, 12] on span "Calendar" at bounding box center [129, 17] width 33 height 10
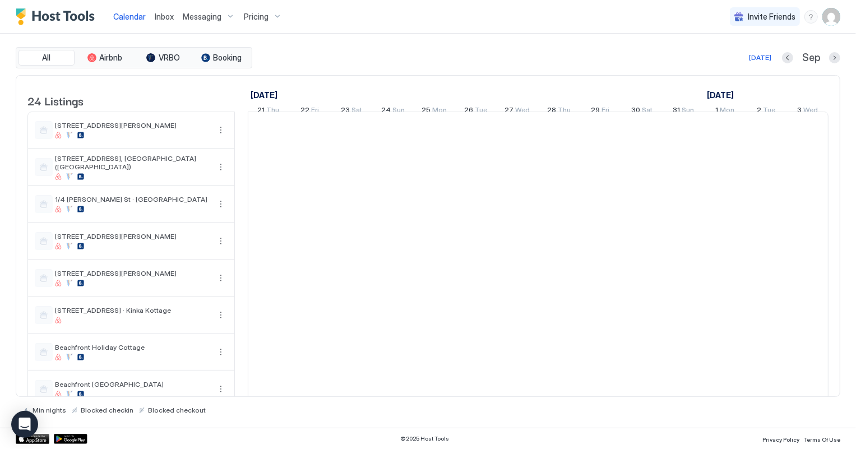
scroll to position [0, 622]
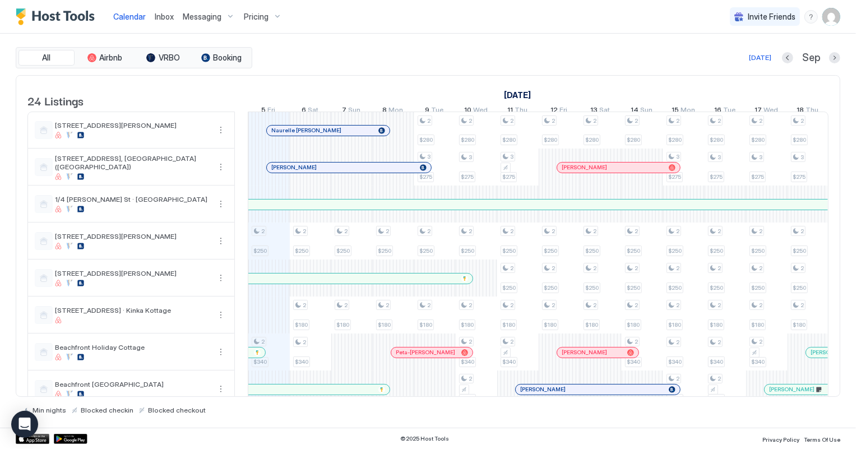
click at [159, 16] on span "Inbox" at bounding box center [164, 17] width 19 height 10
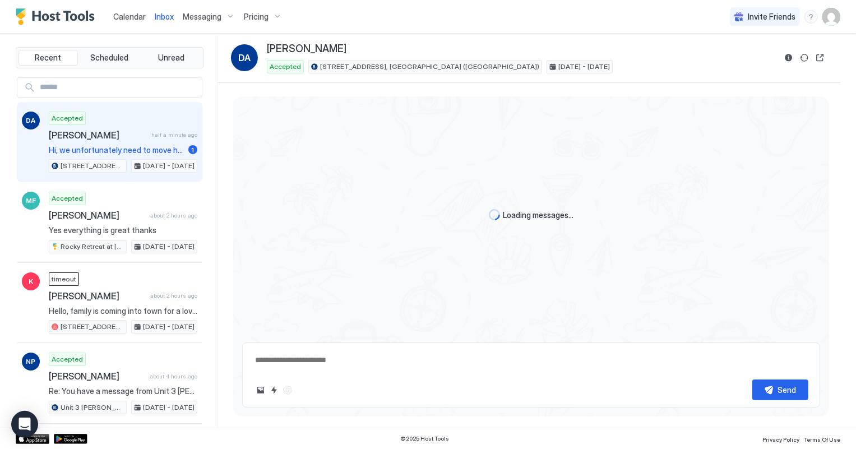
scroll to position [56, 0]
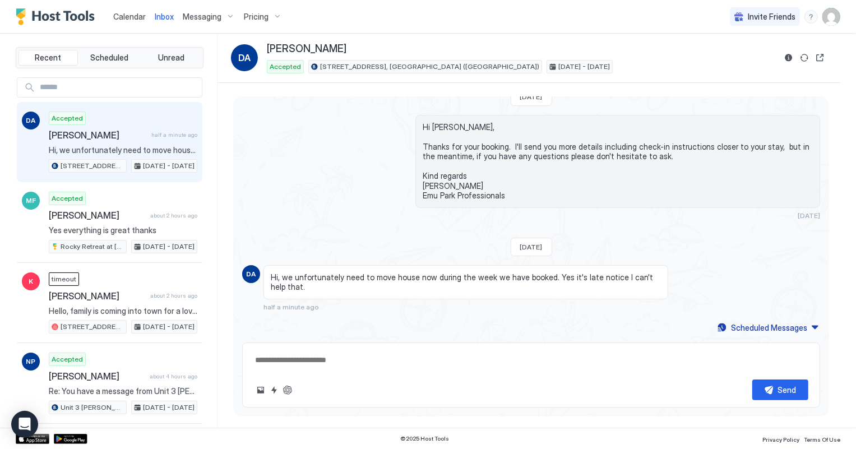
click at [104, 127] on div "Accepted [PERSON_NAME] half a minute ago Hi, we unfortunately need to move hous…" at bounding box center [123, 143] width 149 height 62
click at [135, 19] on span "Calendar" at bounding box center [129, 17] width 33 height 10
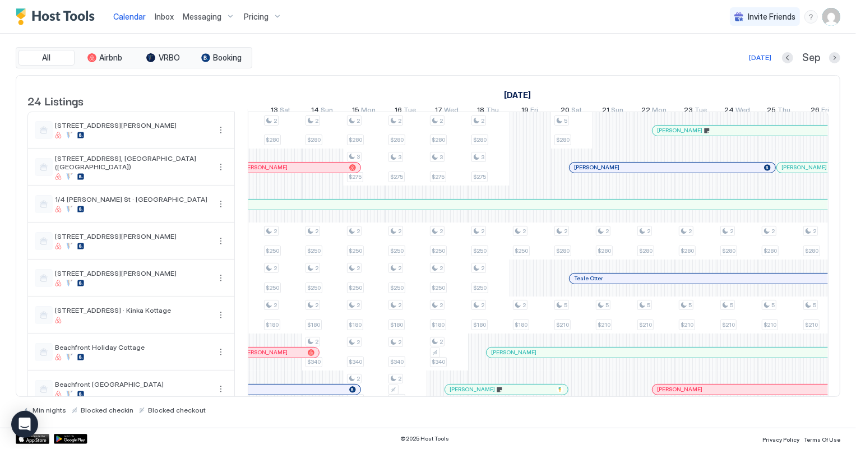
click at [163, 18] on span "Inbox" at bounding box center [164, 17] width 19 height 10
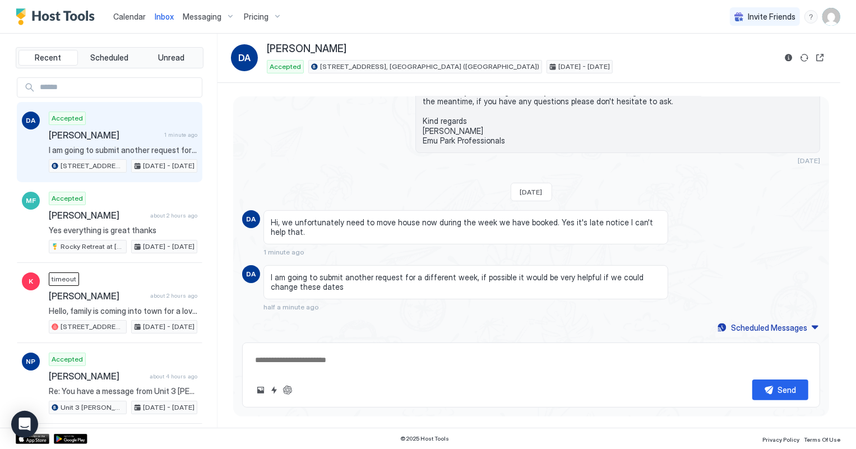
scroll to position [99, 0]
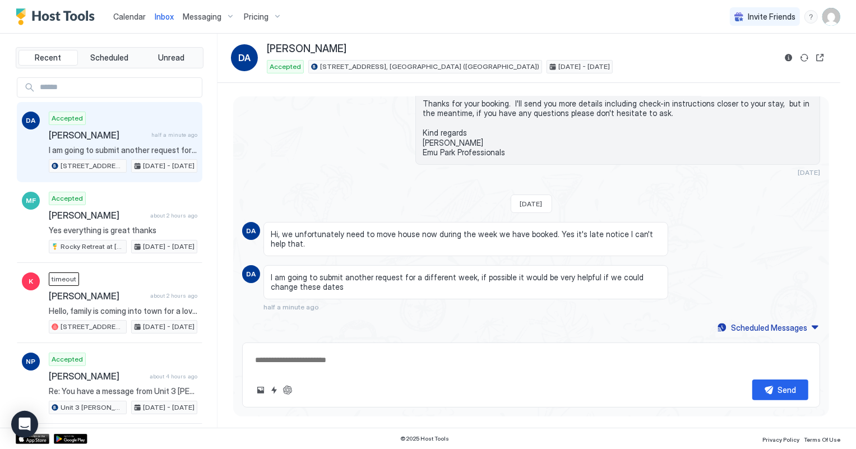
click at [290, 355] on textarea at bounding box center [531, 360] width 554 height 21
type textarea "*"
click at [406, 359] on textarea "**********" at bounding box center [531, 360] width 554 height 21
type textarea "**********"
click at [790, 392] on div "Send" at bounding box center [787, 390] width 19 height 12
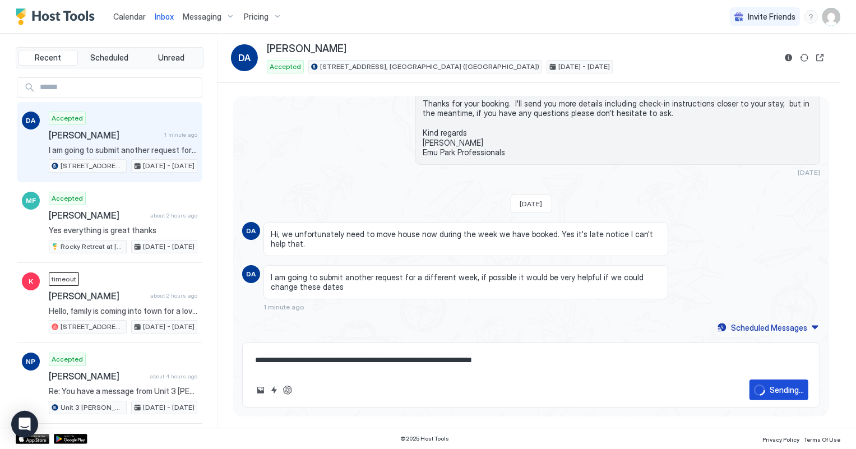
scroll to position [156, 0]
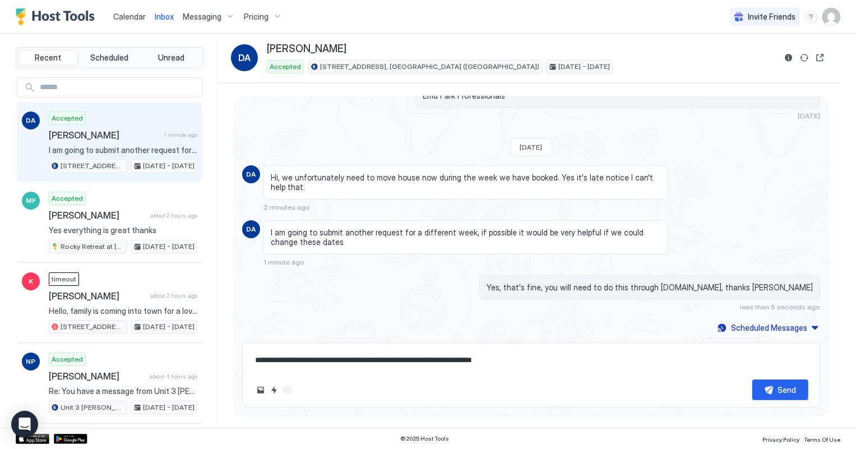
click at [118, 13] on span "Calendar" at bounding box center [129, 17] width 33 height 10
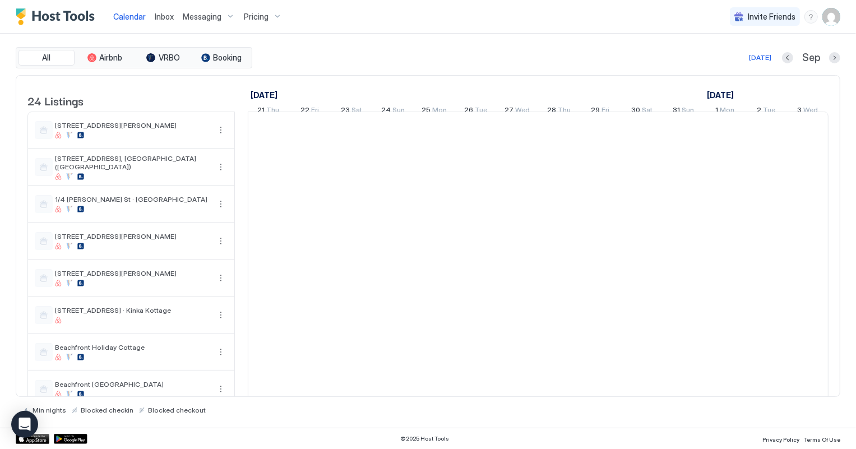
scroll to position [0, 622]
